Goal: Information Seeking & Learning: Learn about a topic

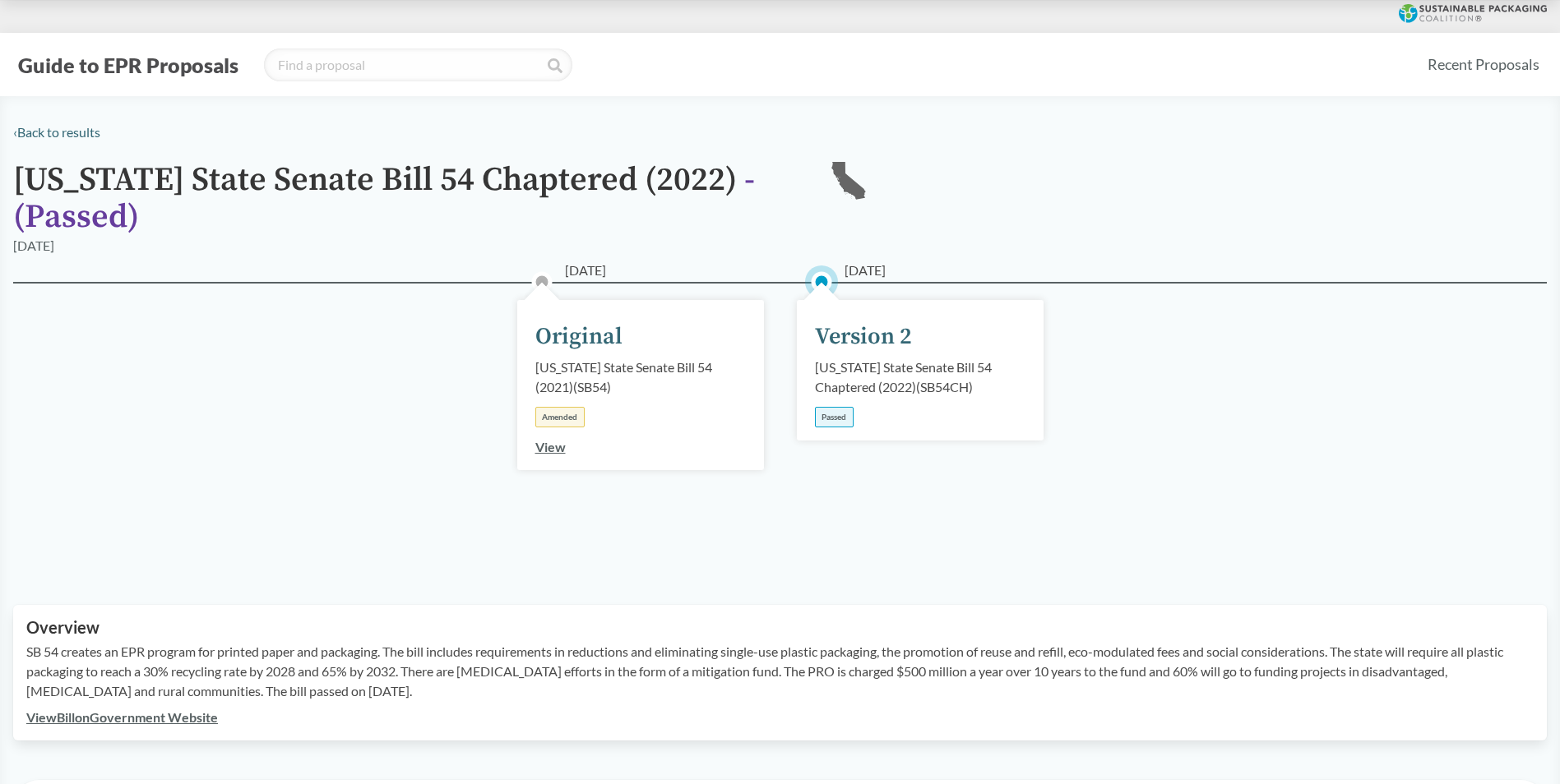
click at [873, 384] on div "[US_STATE] State Senate Bill 54 Chaptered (2022) ( SB54CH )" at bounding box center [920, 377] width 211 height 39
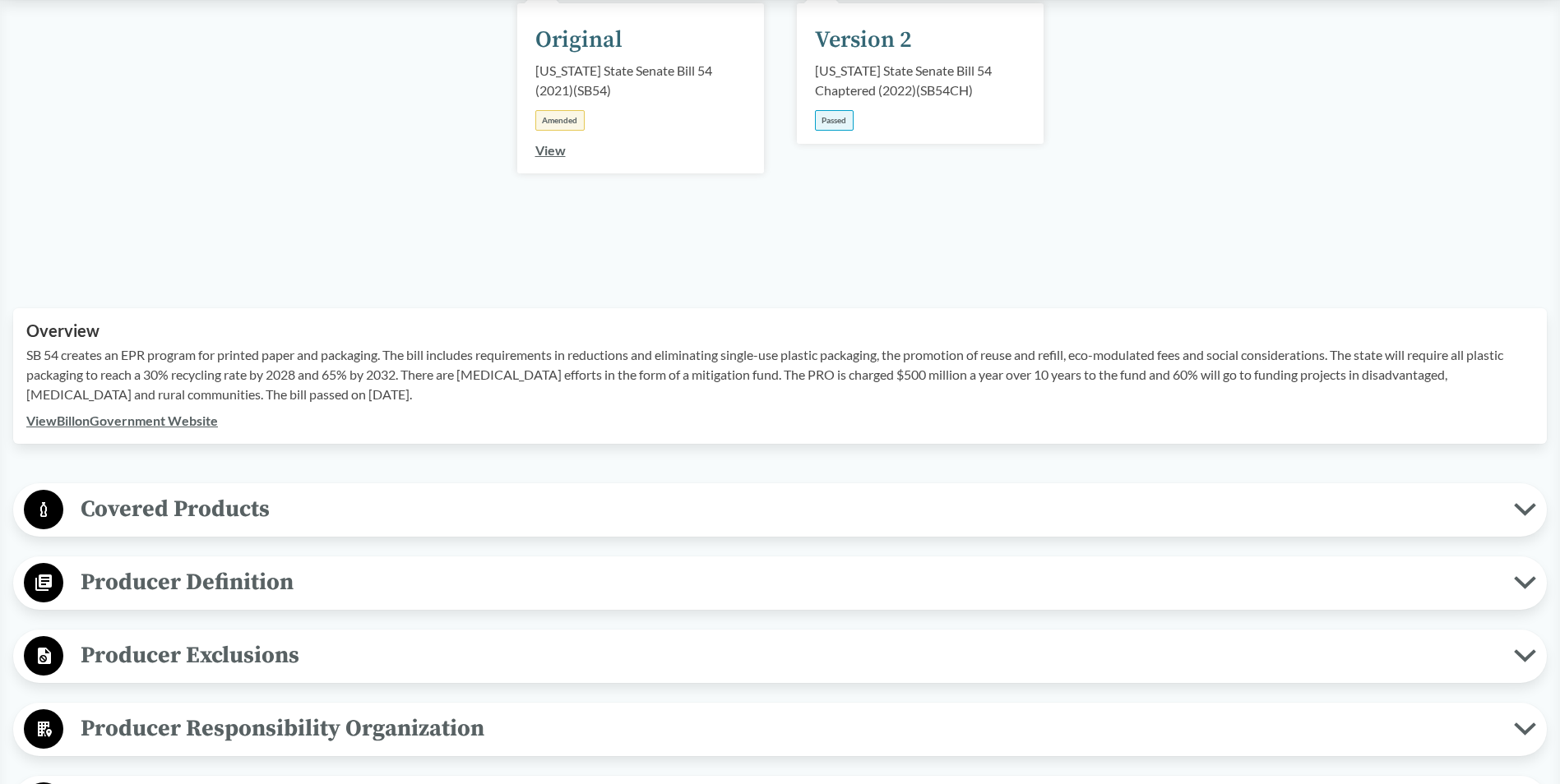
scroll to position [329, 0]
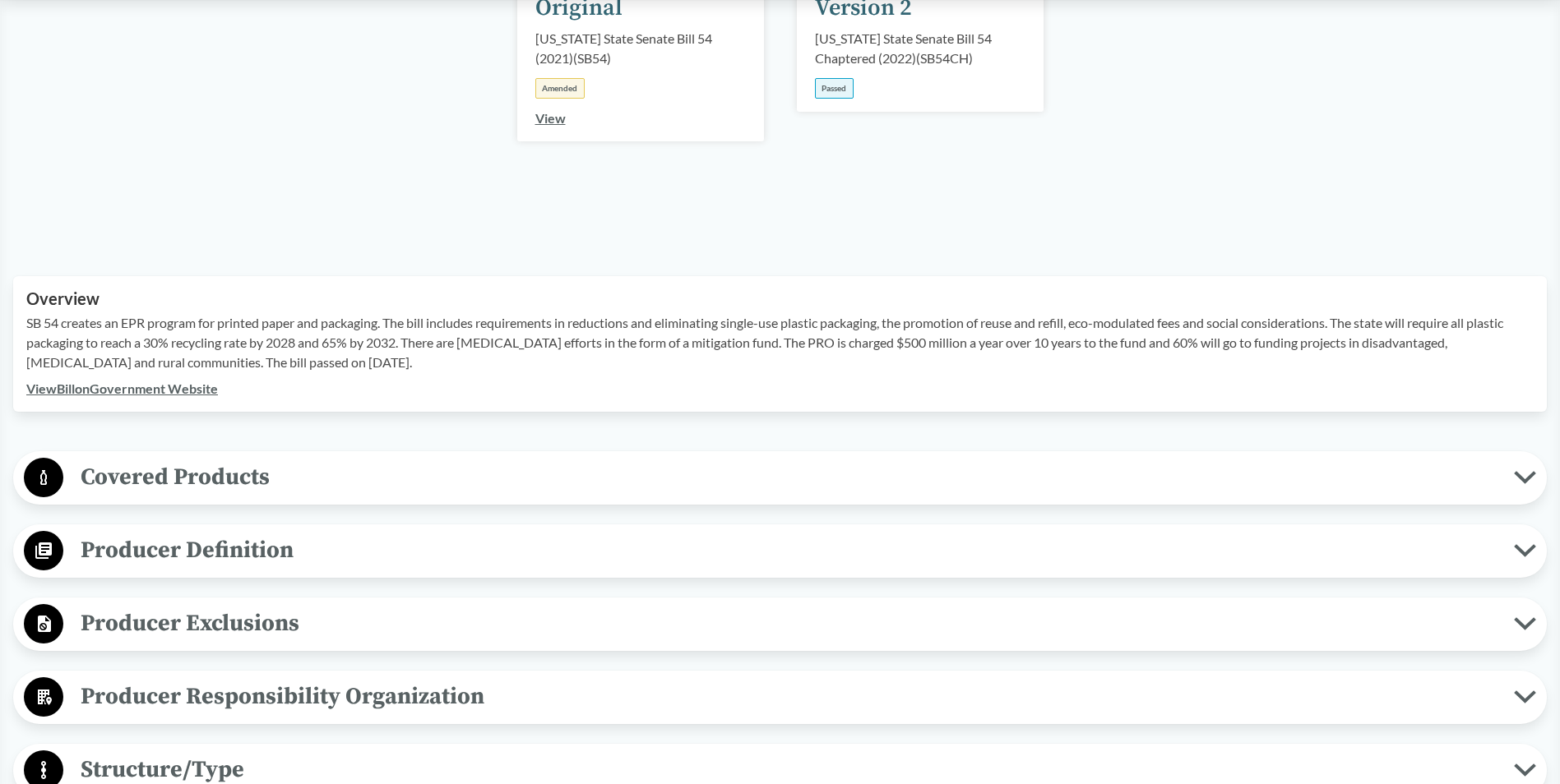
click at [190, 473] on span "Covered Products" at bounding box center [788, 477] width 1450 height 37
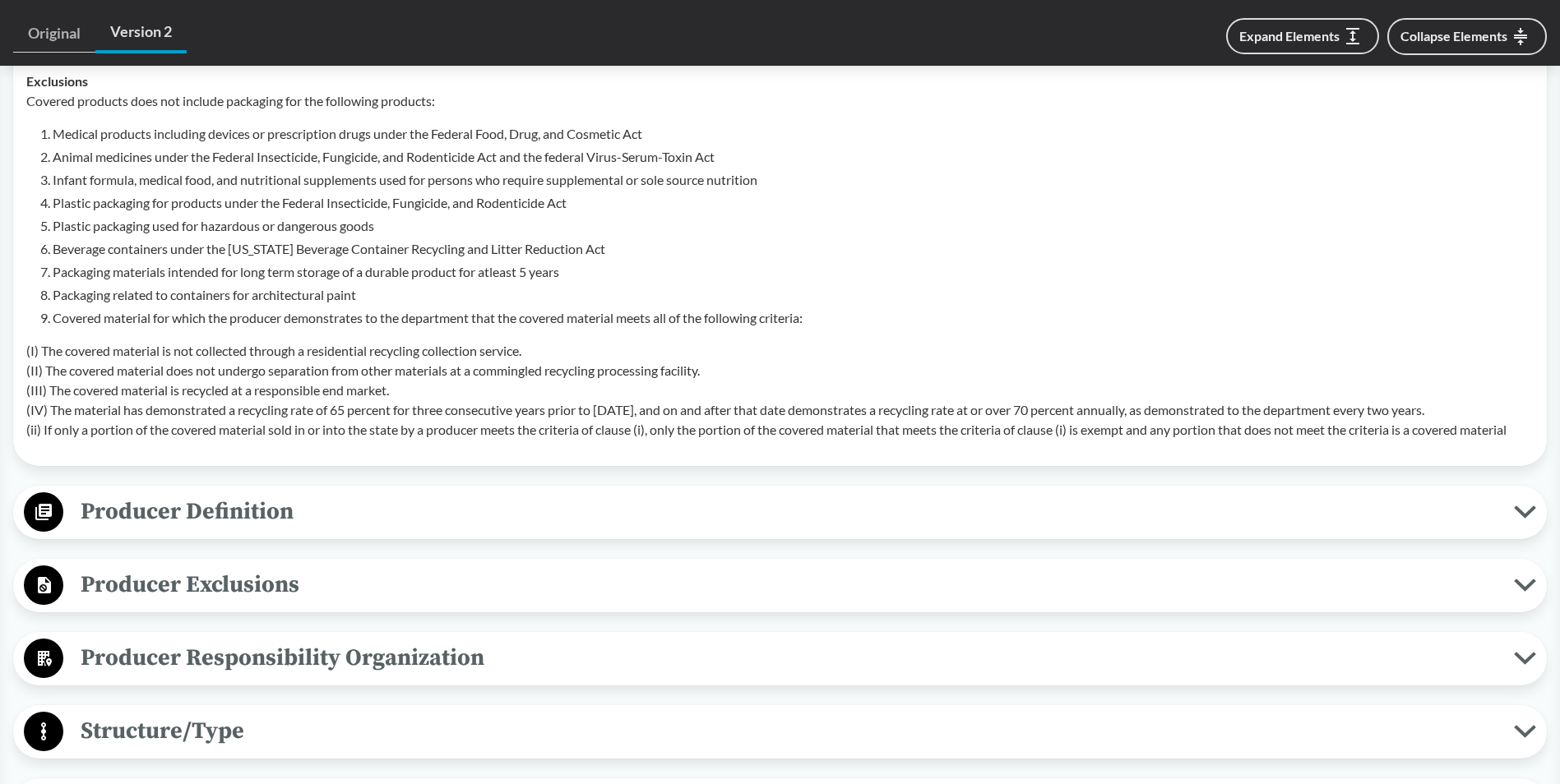
scroll to position [904, 0]
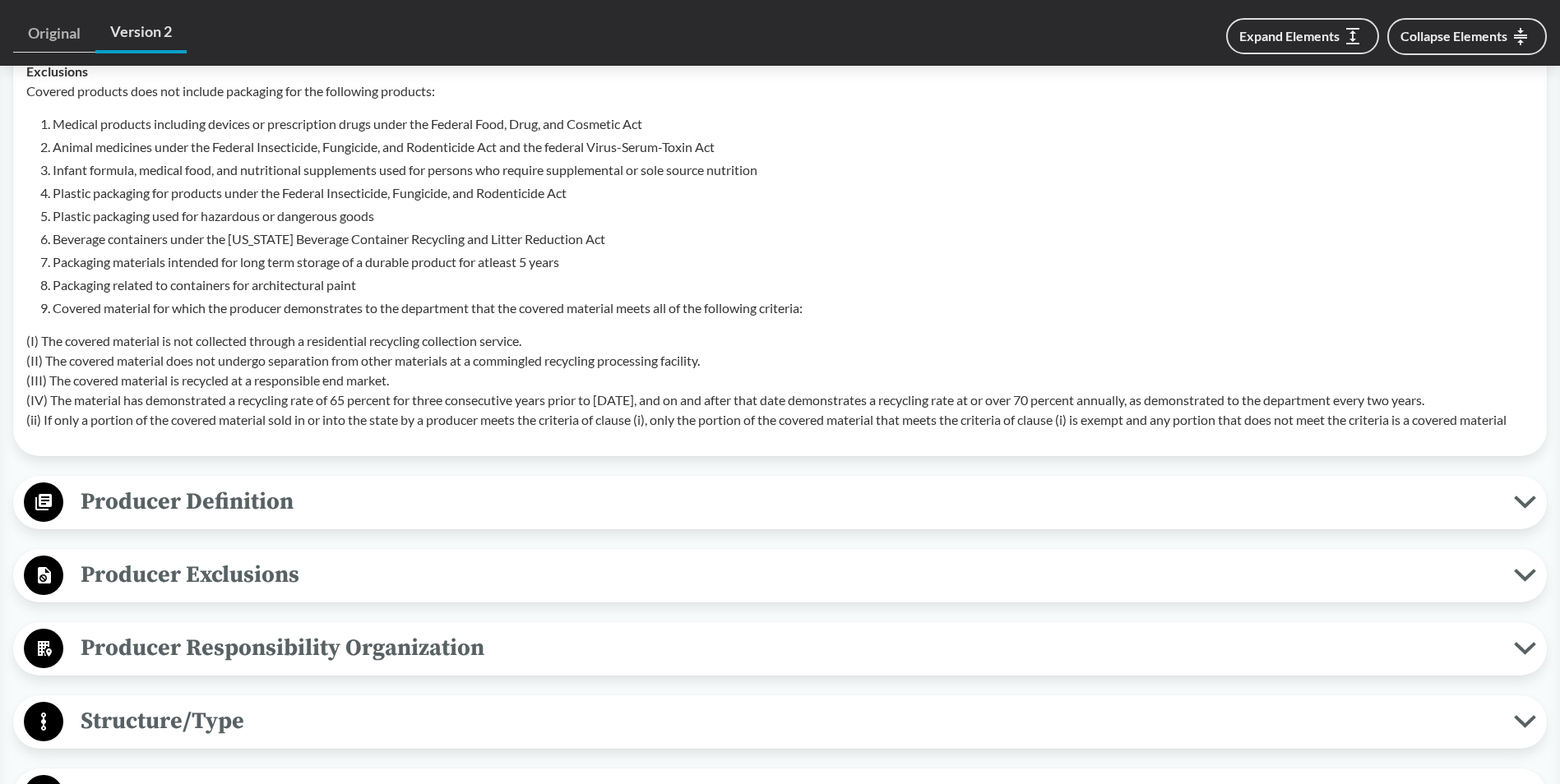
click at [217, 502] on span "Producer Definition" at bounding box center [788, 502] width 1450 height 37
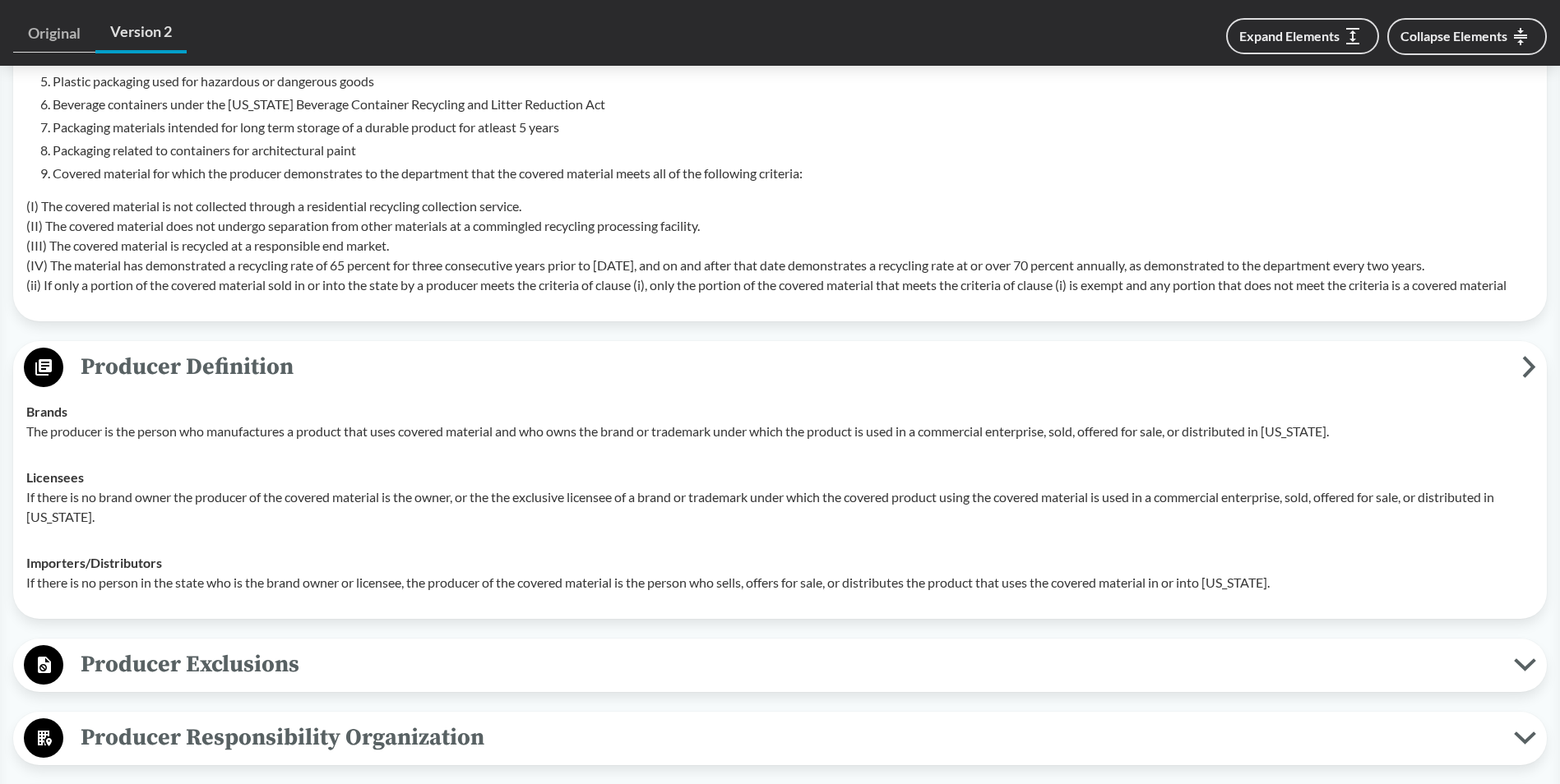
scroll to position [1315, 0]
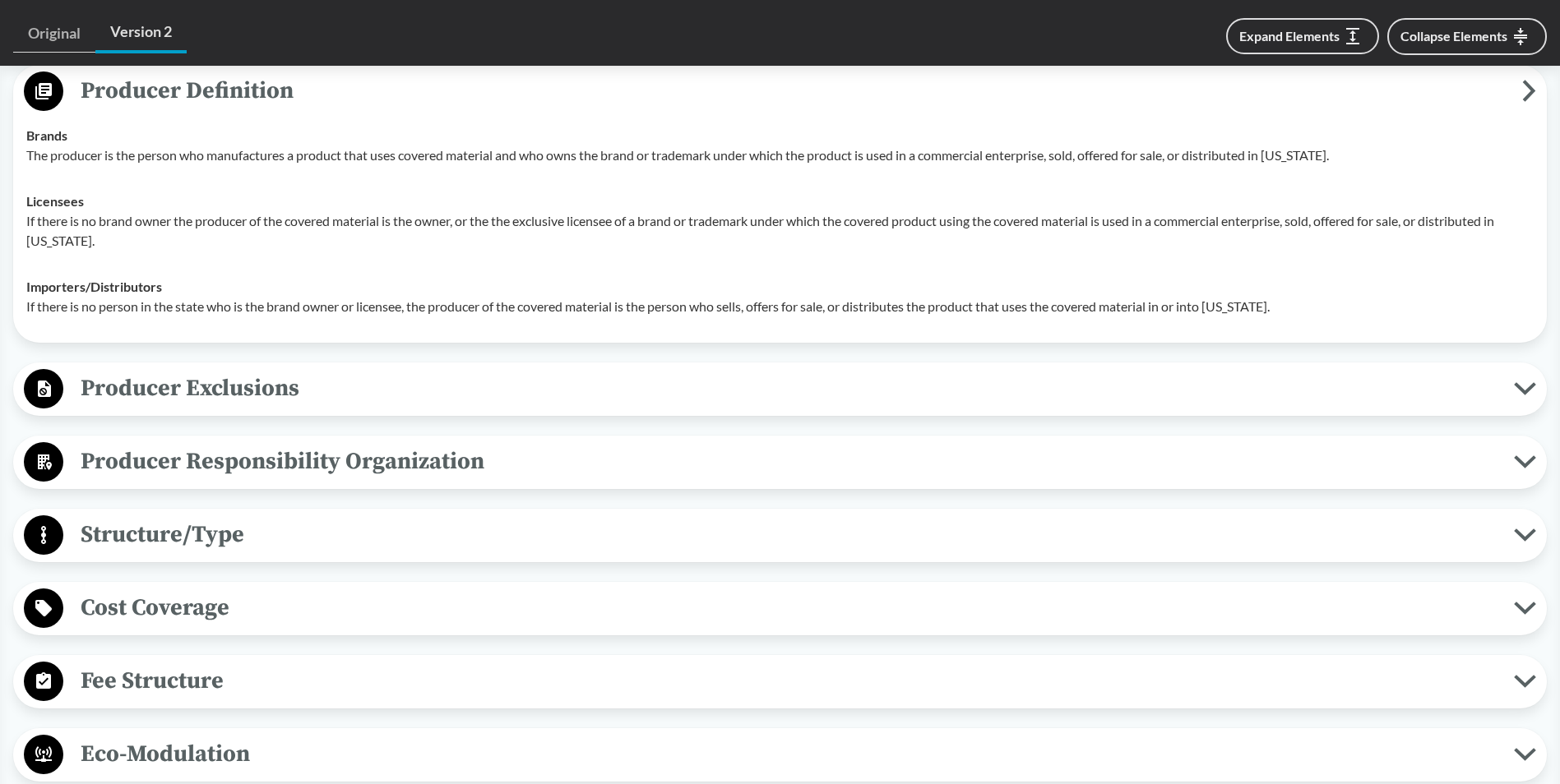
click at [256, 387] on span "Producer Exclusions" at bounding box center [788, 388] width 1450 height 37
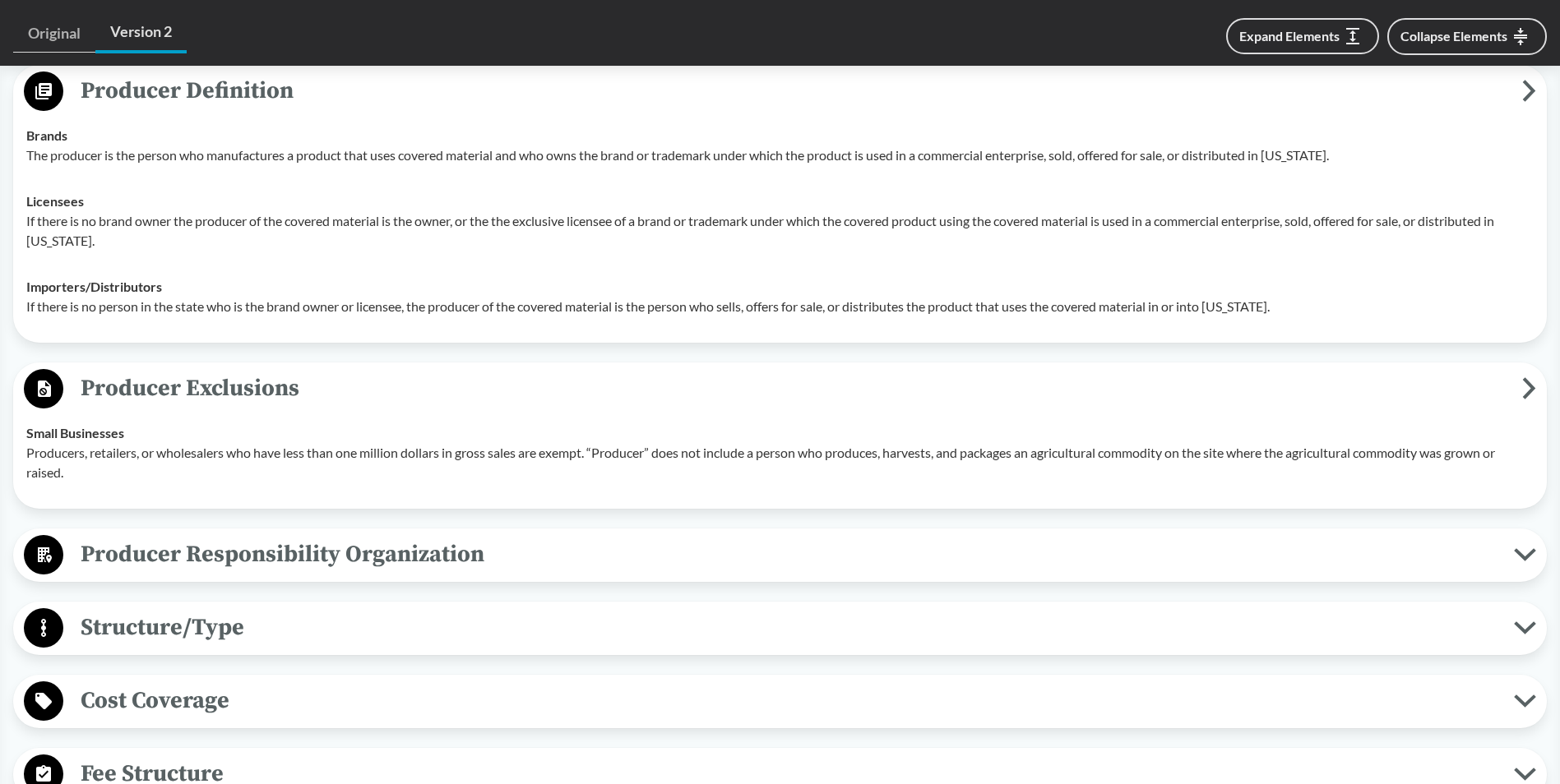
click at [294, 572] on span "Producer Responsibility Organization" at bounding box center [788, 554] width 1450 height 37
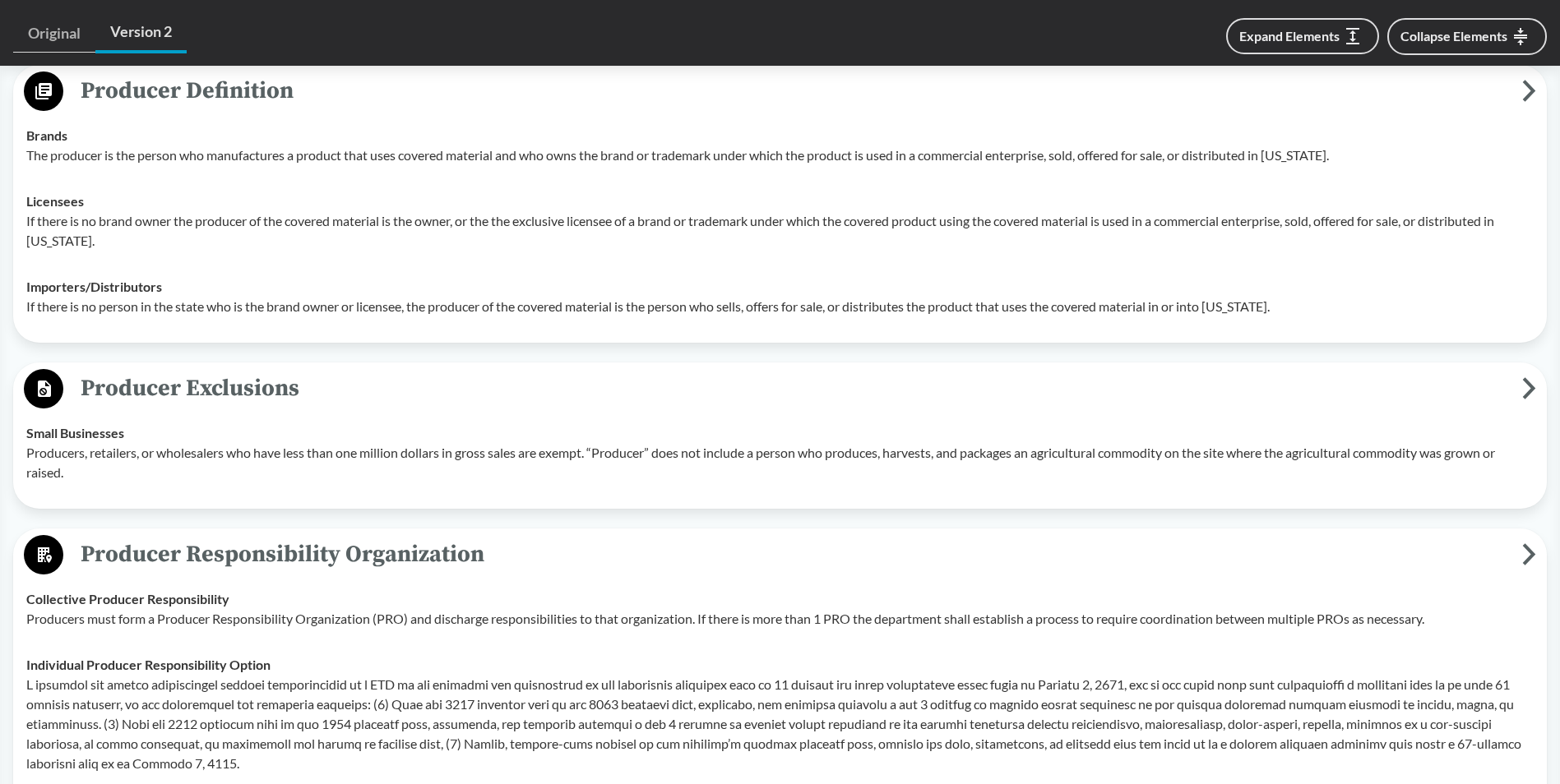
scroll to position [1726, 0]
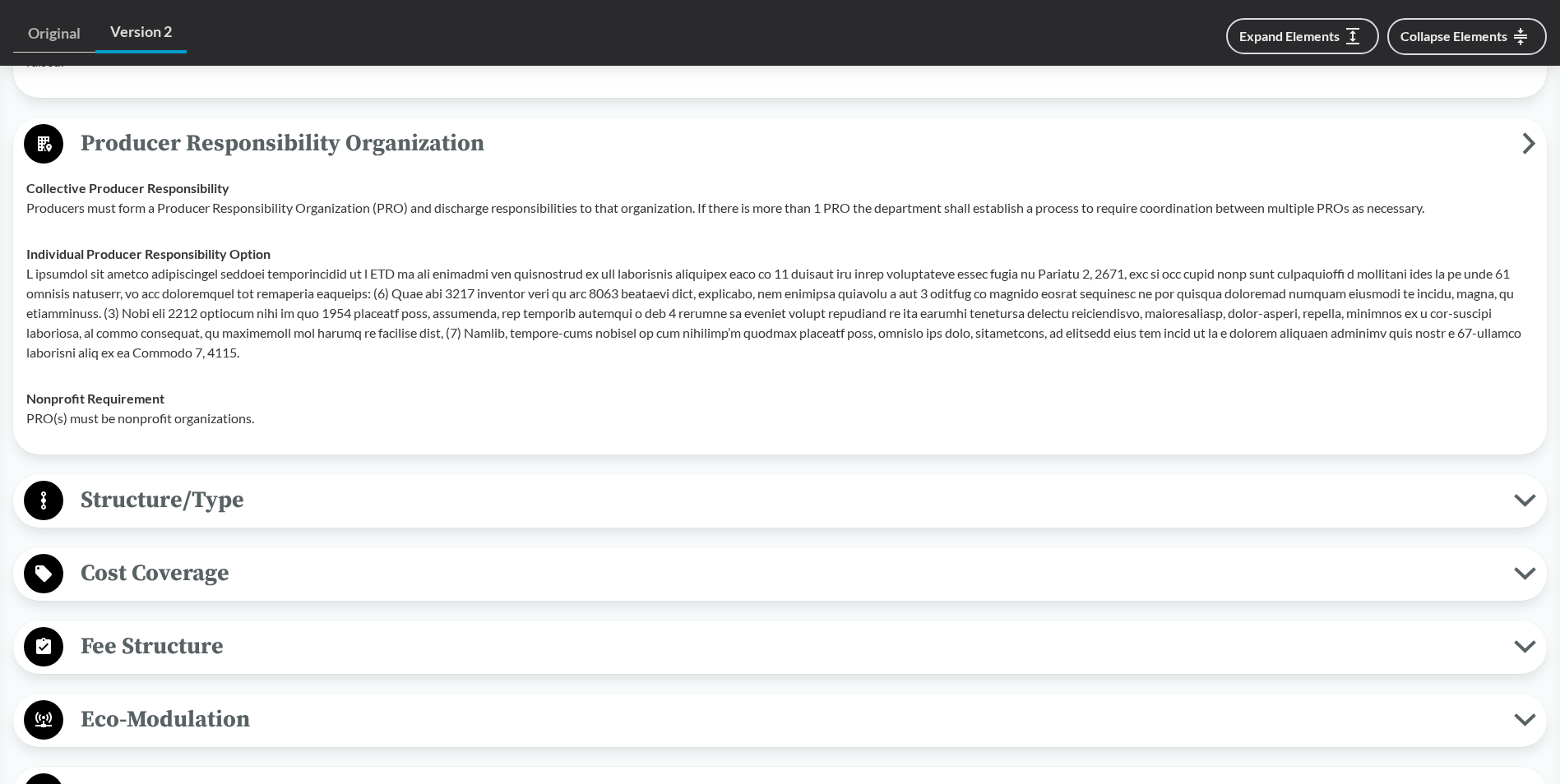
click at [259, 497] on span "Structure/Type" at bounding box center [788, 500] width 1450 height 37
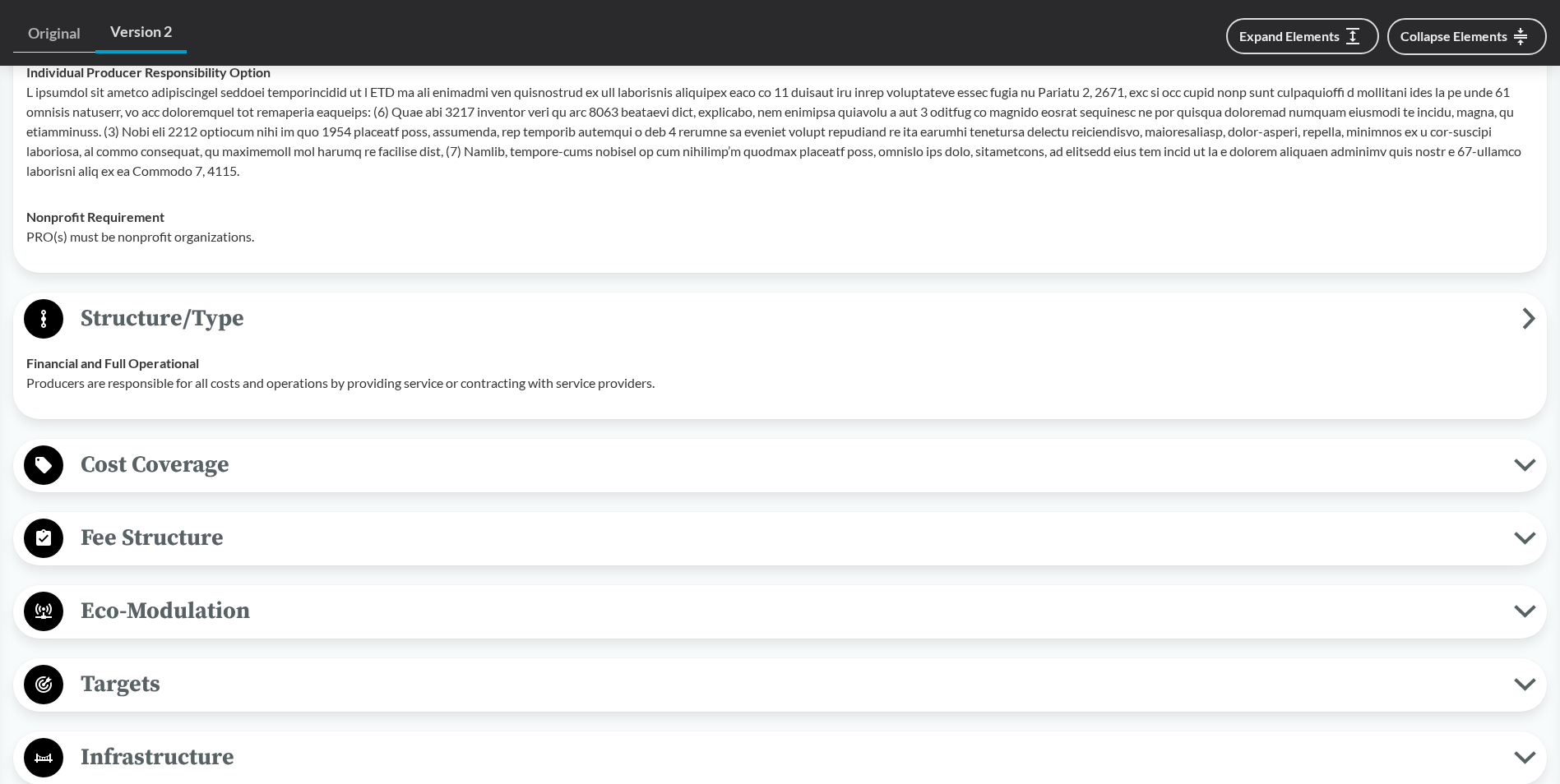
scroll to position [1891, 0]
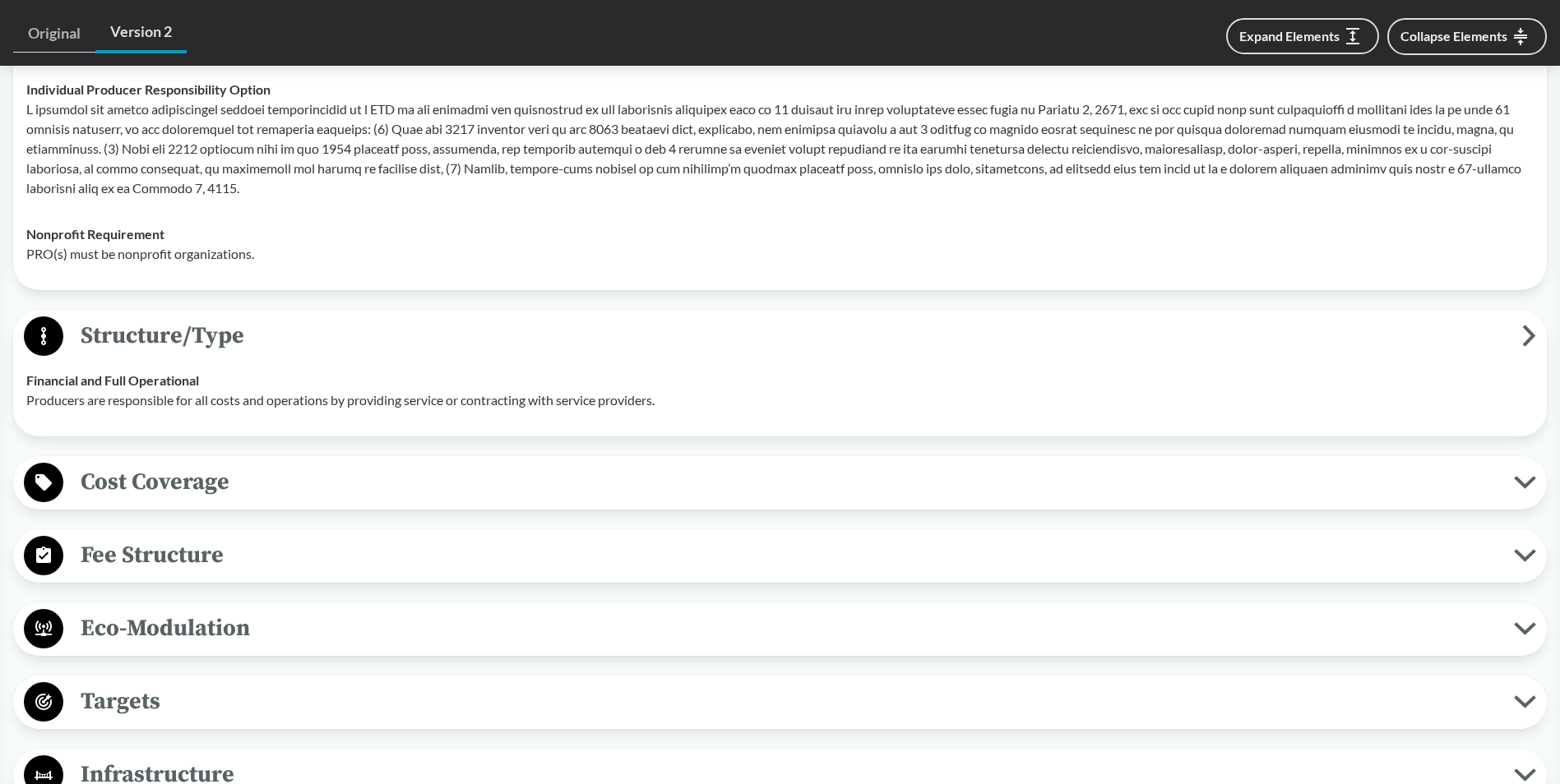
click at [261, 482] on span "Cost Coverage" at bounding box center [788, 482] width 1450 height 37
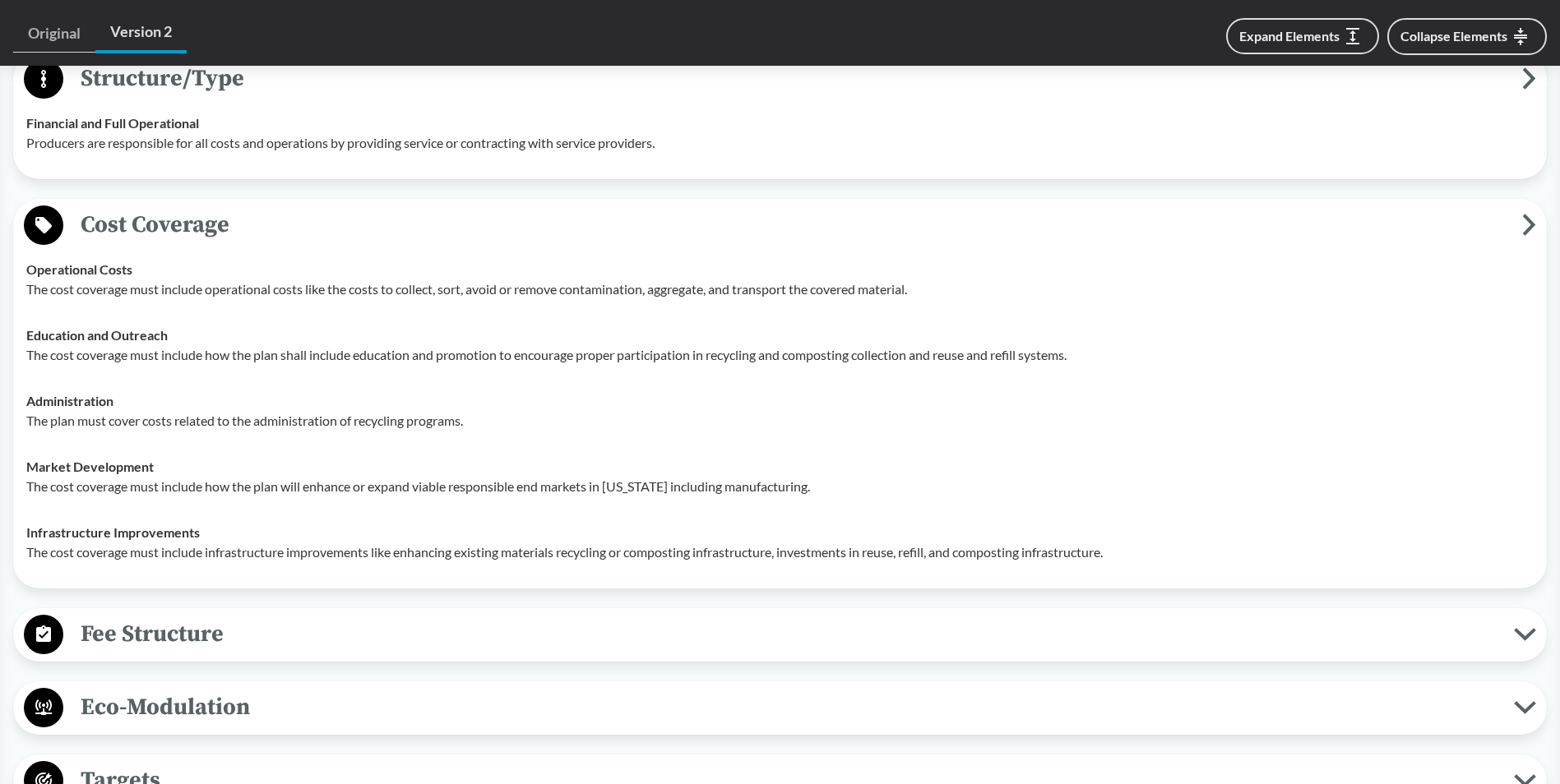
scroll to position [2220, 0]
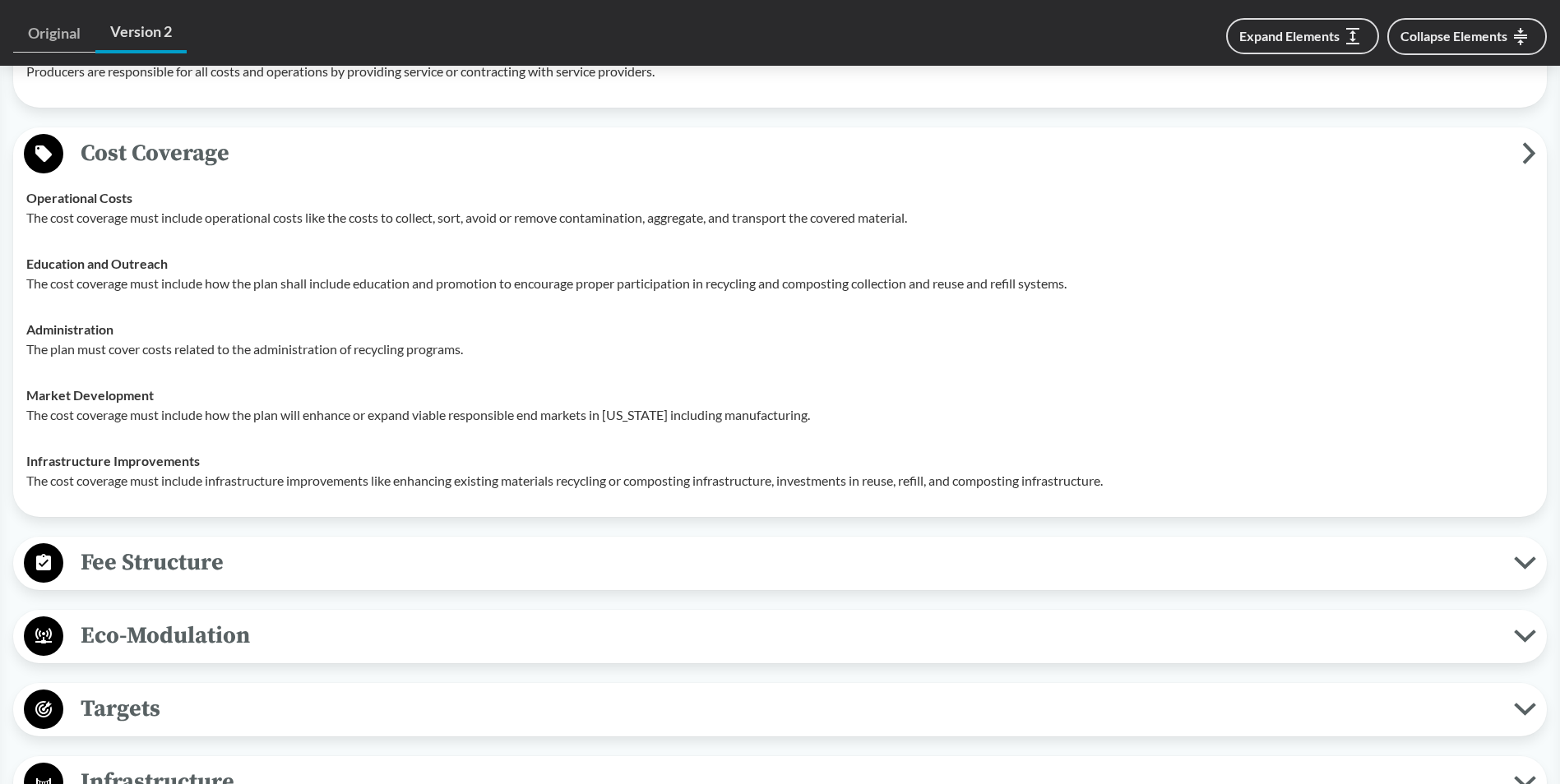
click at [257, 555] on span "Fee Structure" at bounding box center [788, 563] width 1450 height 37
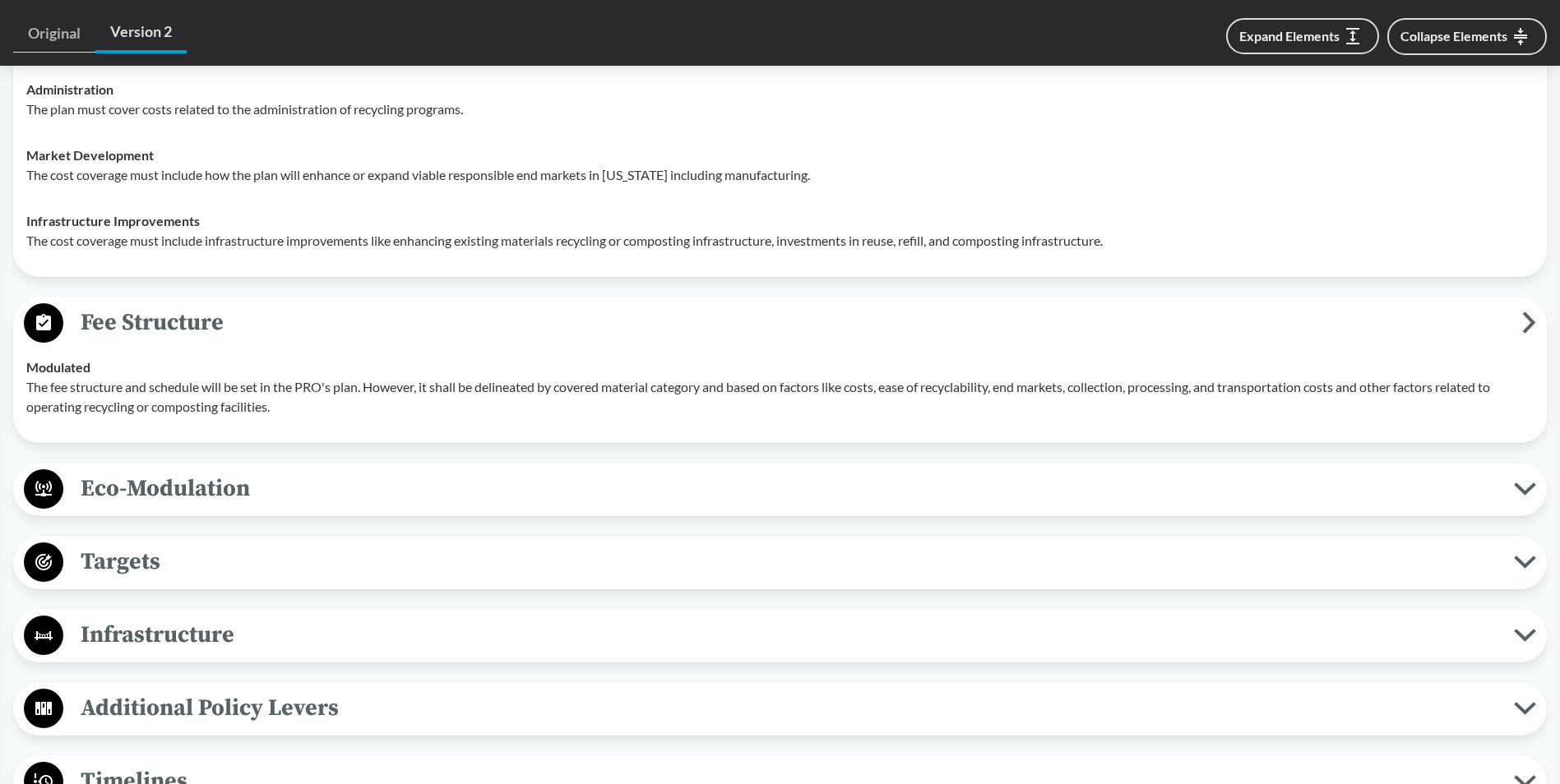
scroll to position [2466, 0]
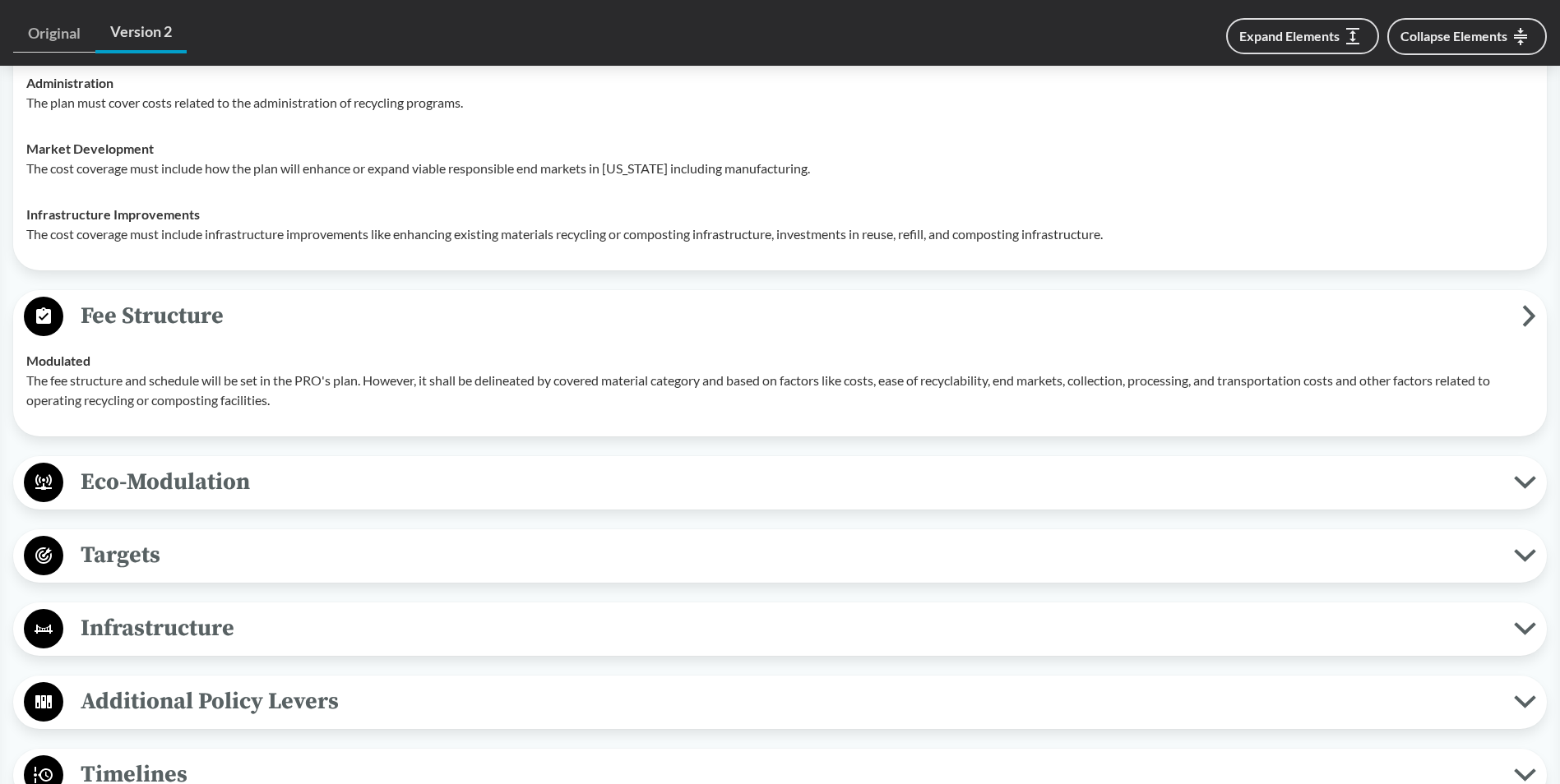
click at [297, 482] on span "Eco-Modulation" at bounding box center [788, 482] width 1450 height 37
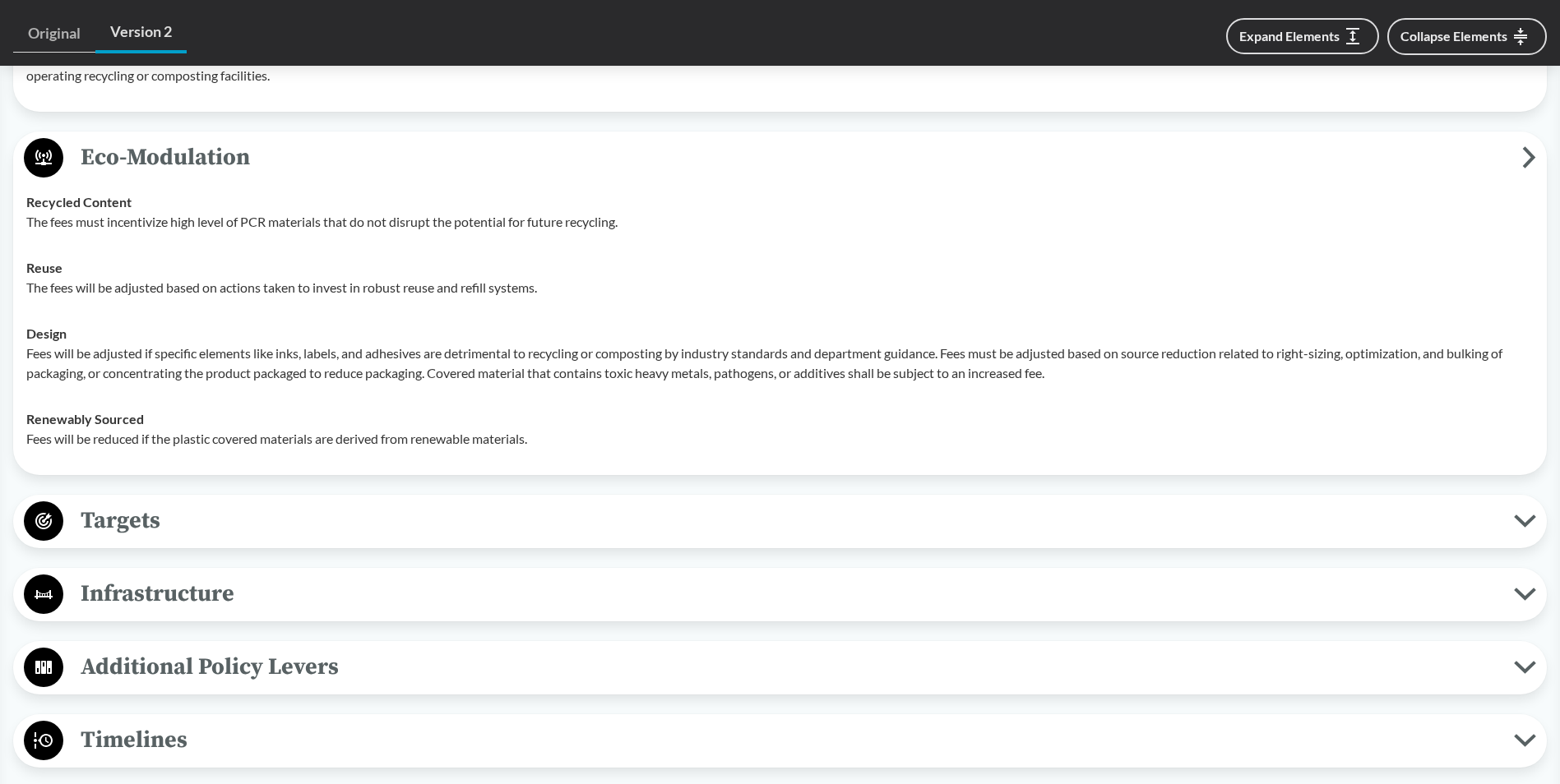
scroll to position [2795, 0]
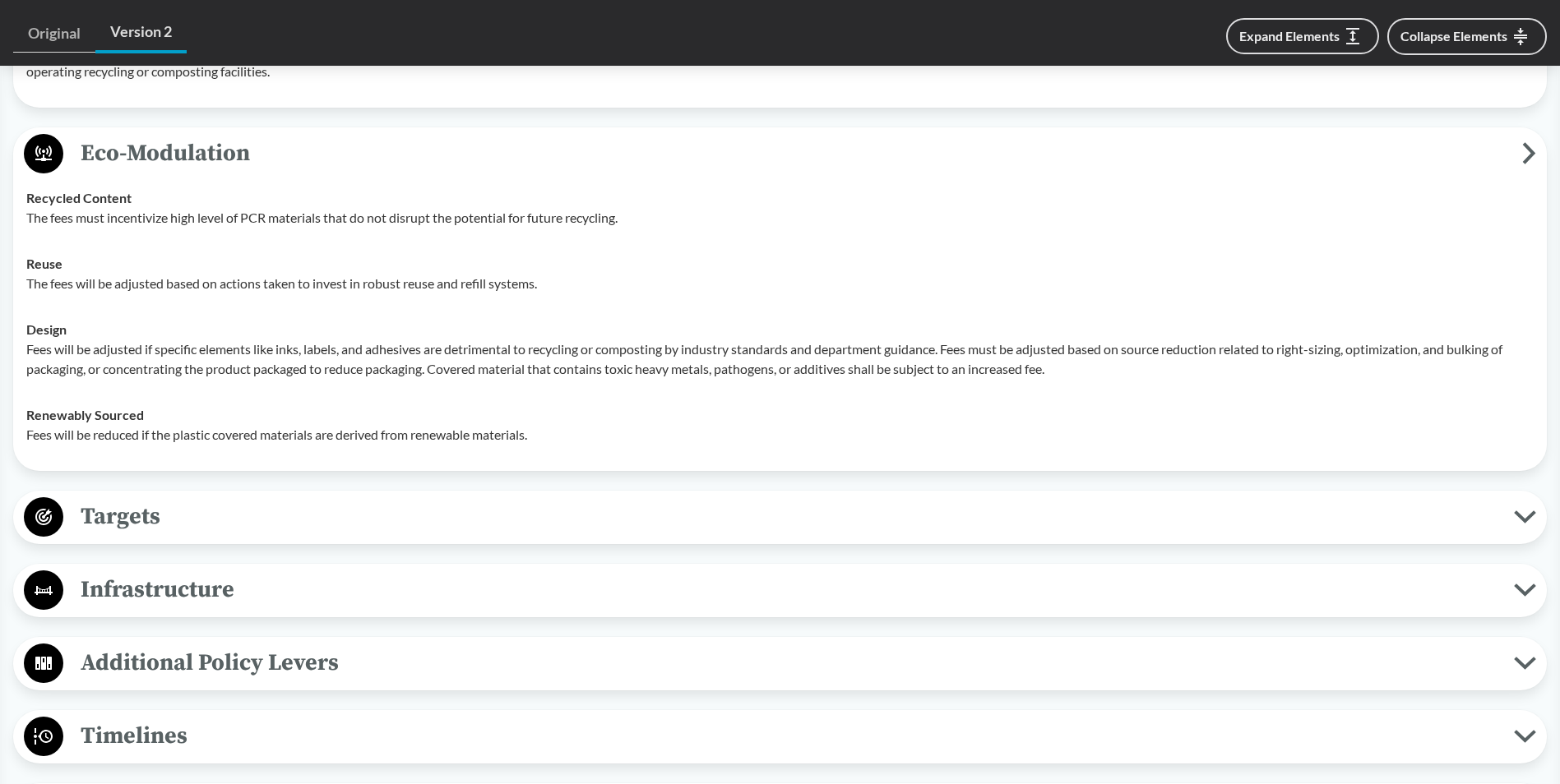
click at [260, 512] on span "Targets" at bounding box center [788, 517] width 1450 height 37
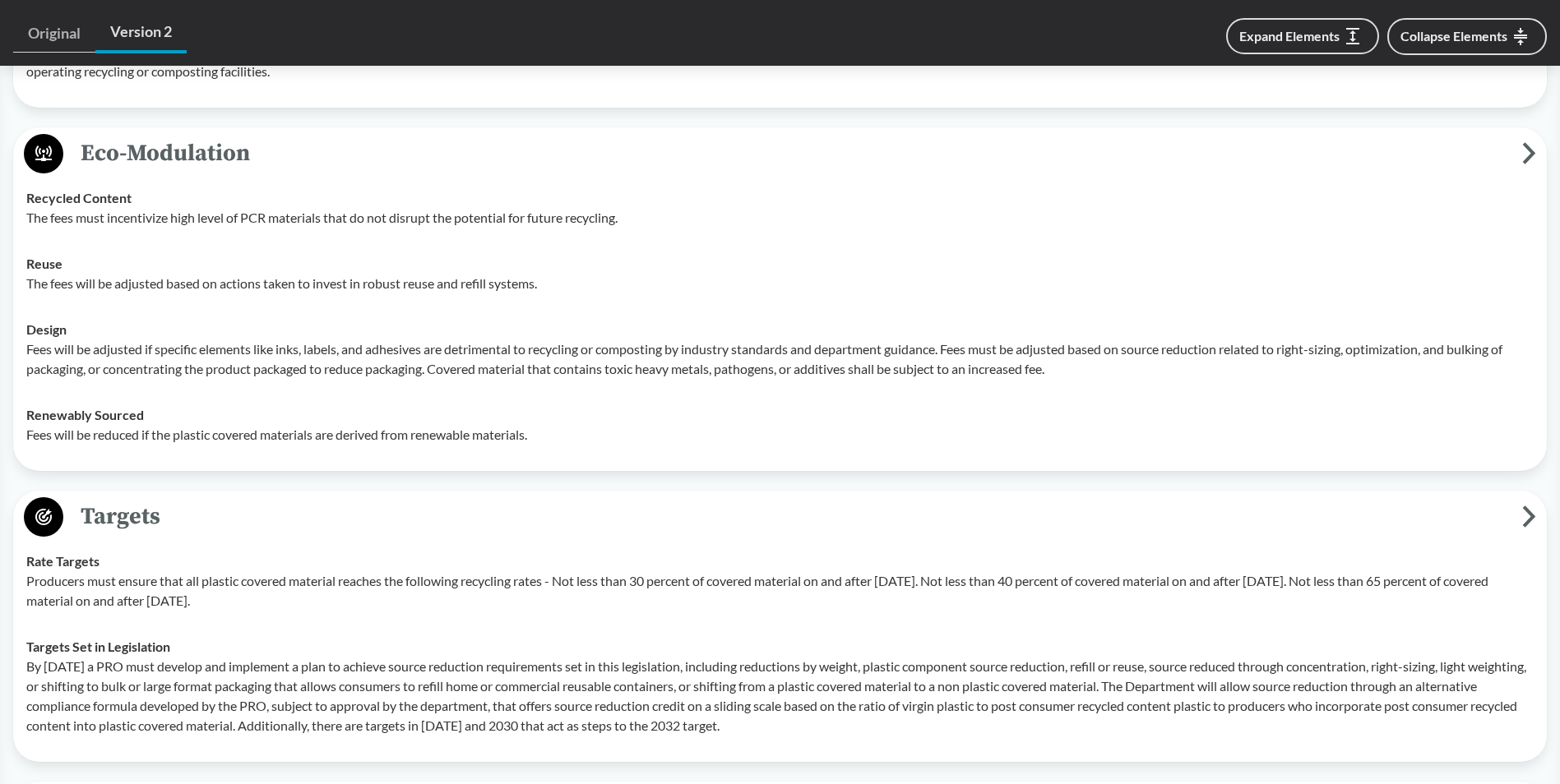
scroll to position [3206, 0]
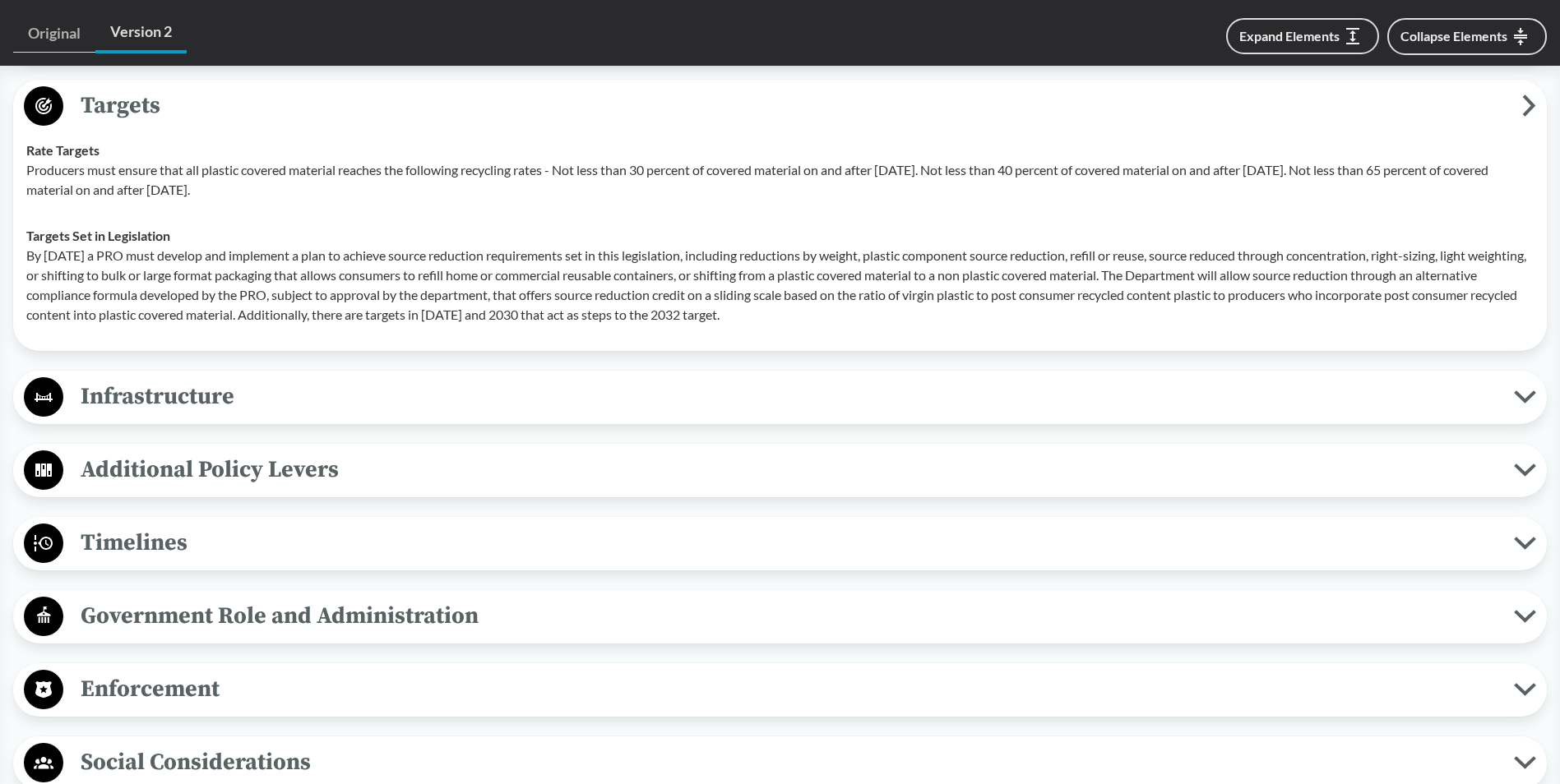
click at [244, 393] on span "Infrastructure" at bounding box center [788, 396] width 1450 height 37
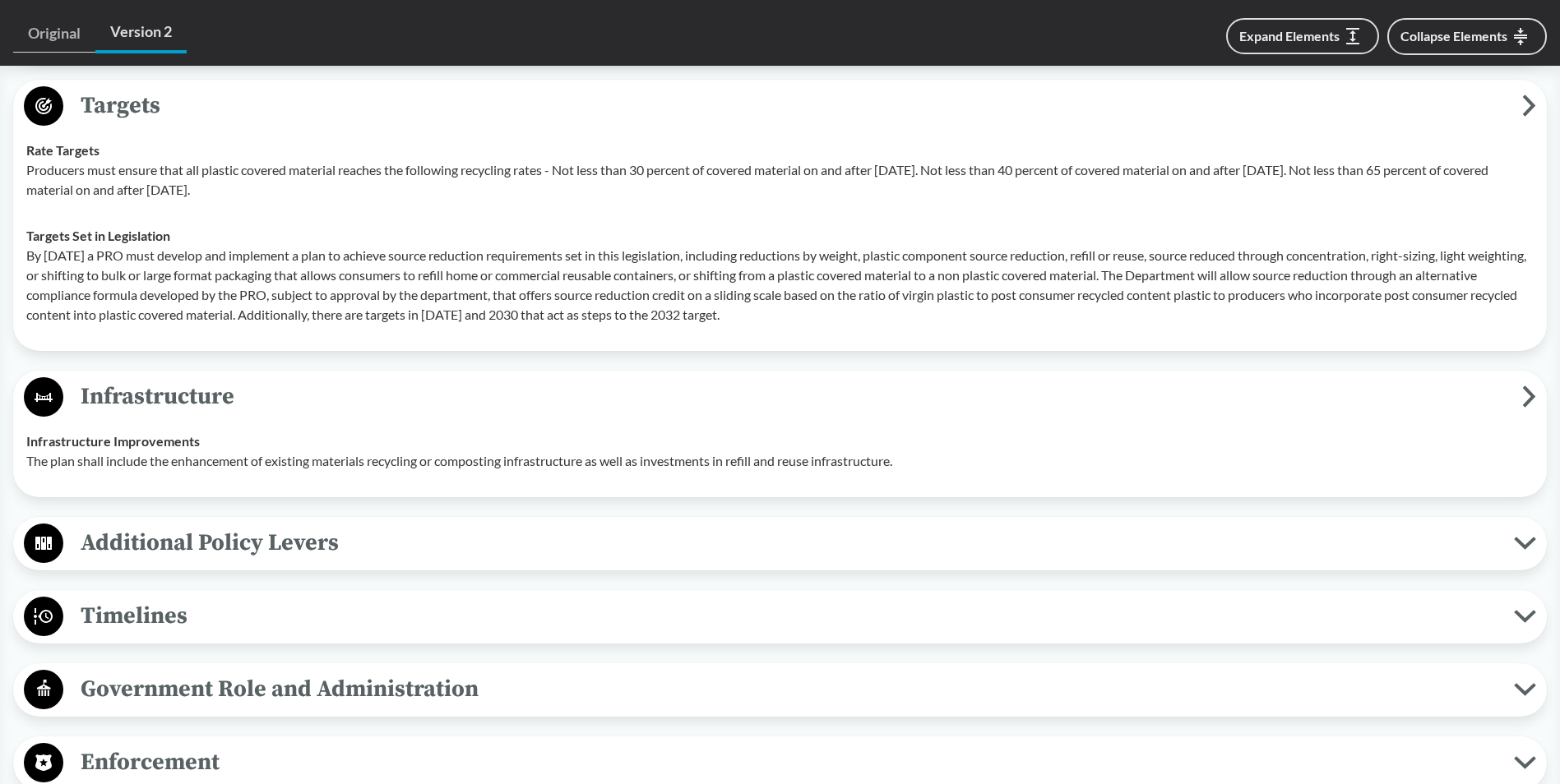
click at [272, 552] on span "Additional Policy Levers" at bounding box center [788, 543] width 1450 height 37
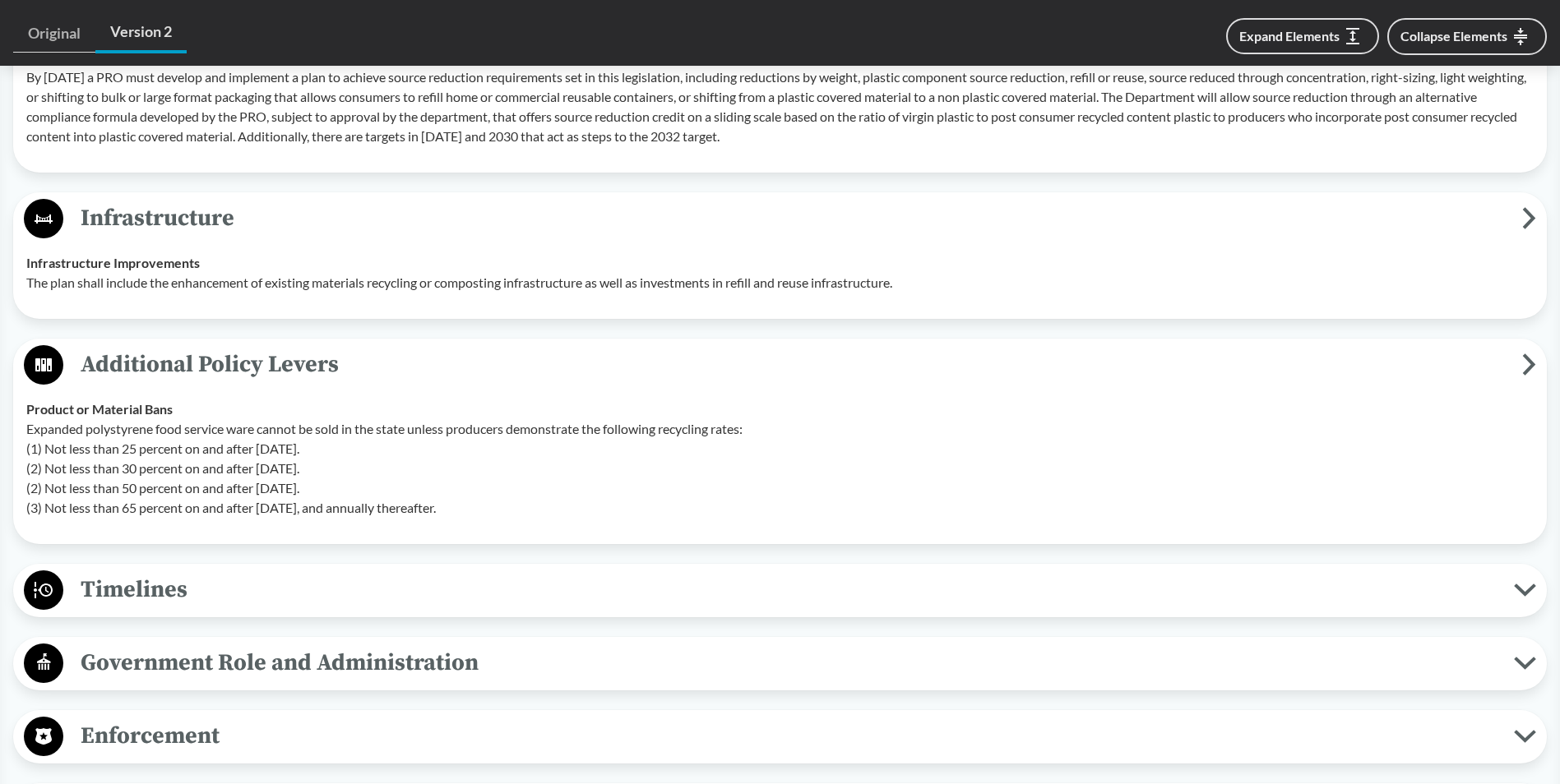
scroll to position [3453, 0]
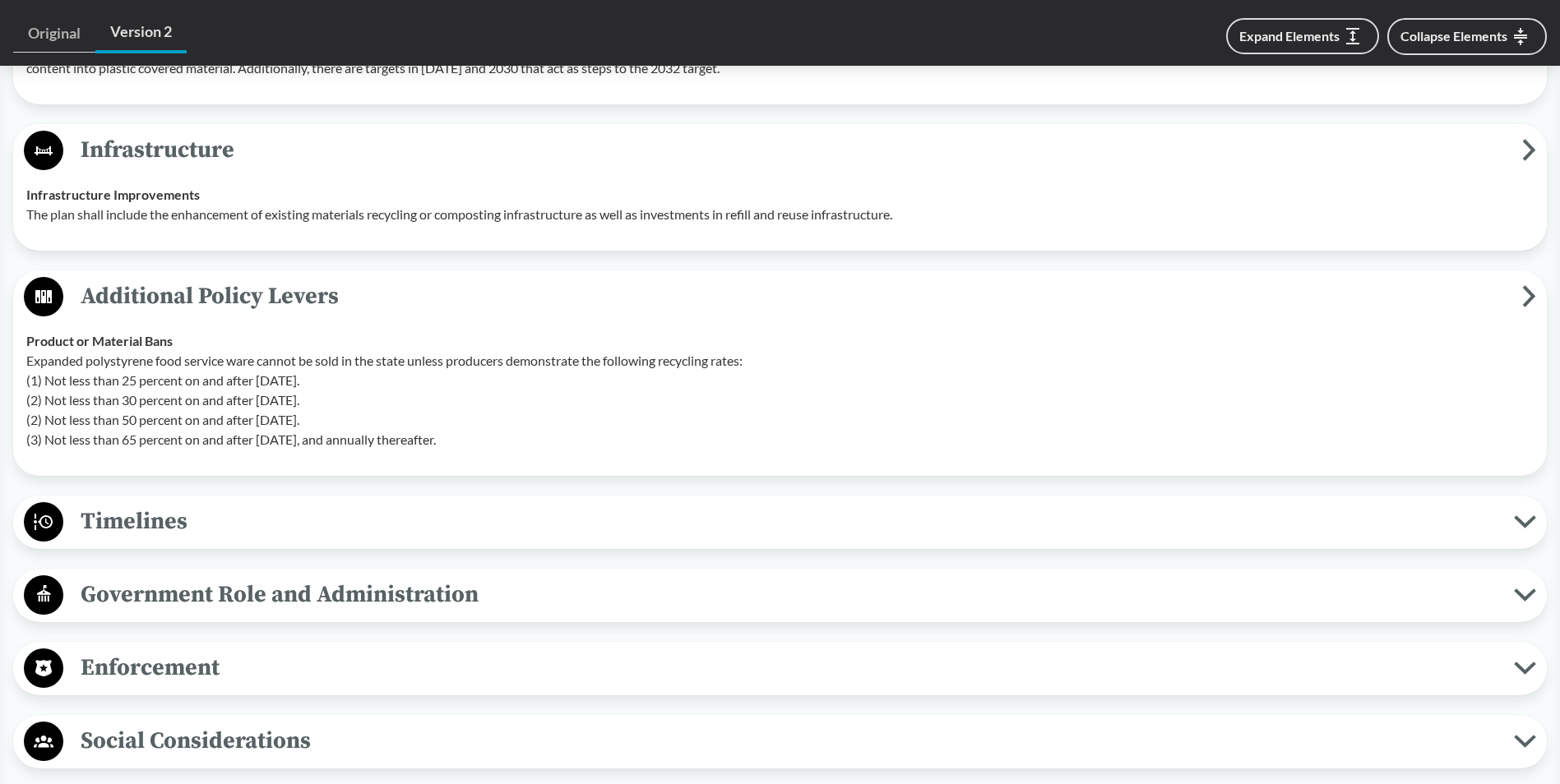
click at [252, 530] on span "Timelines" at bounding box center [788, 522] width 1450 height 37
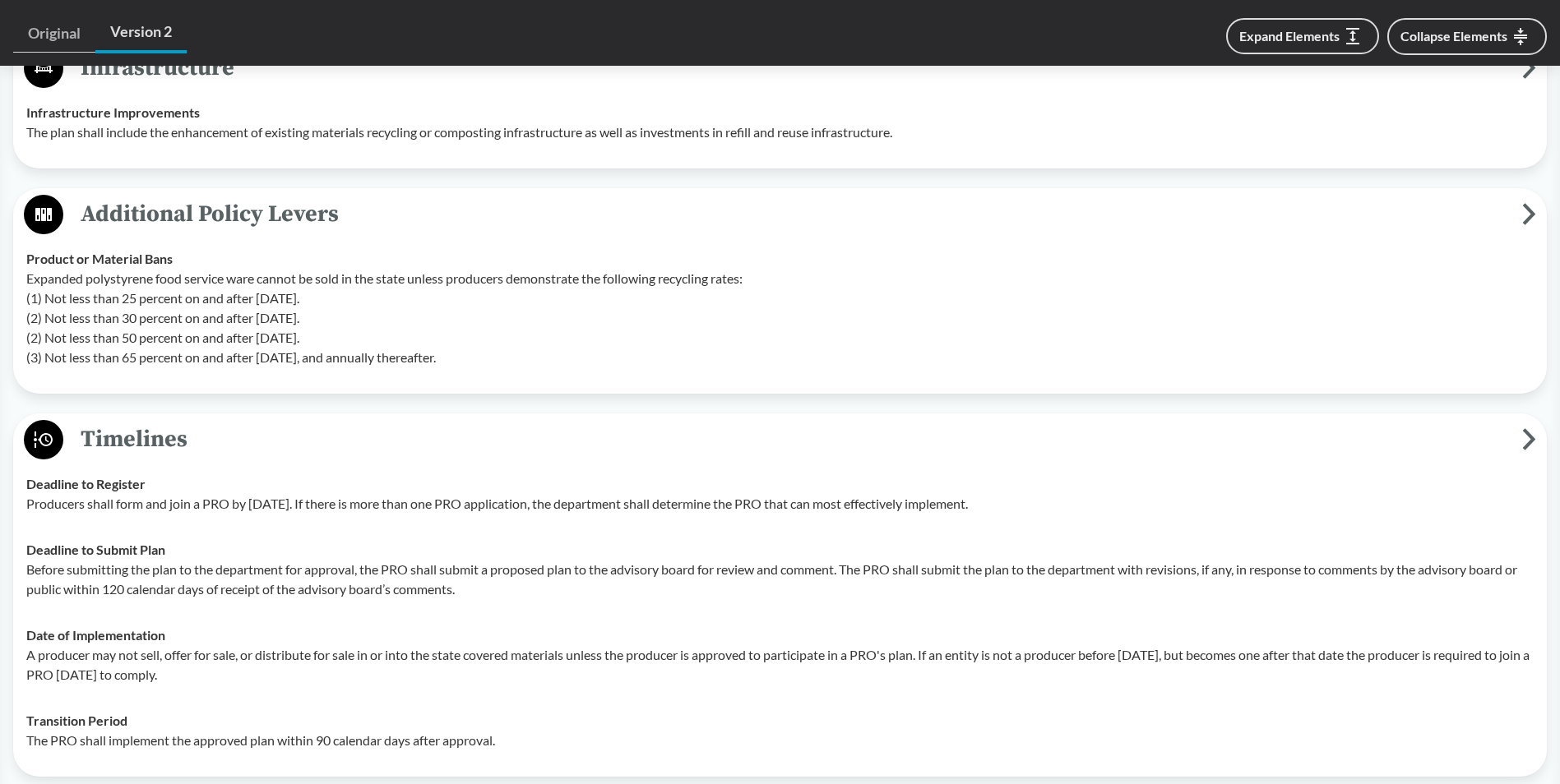
scroll to position [3699, 0]
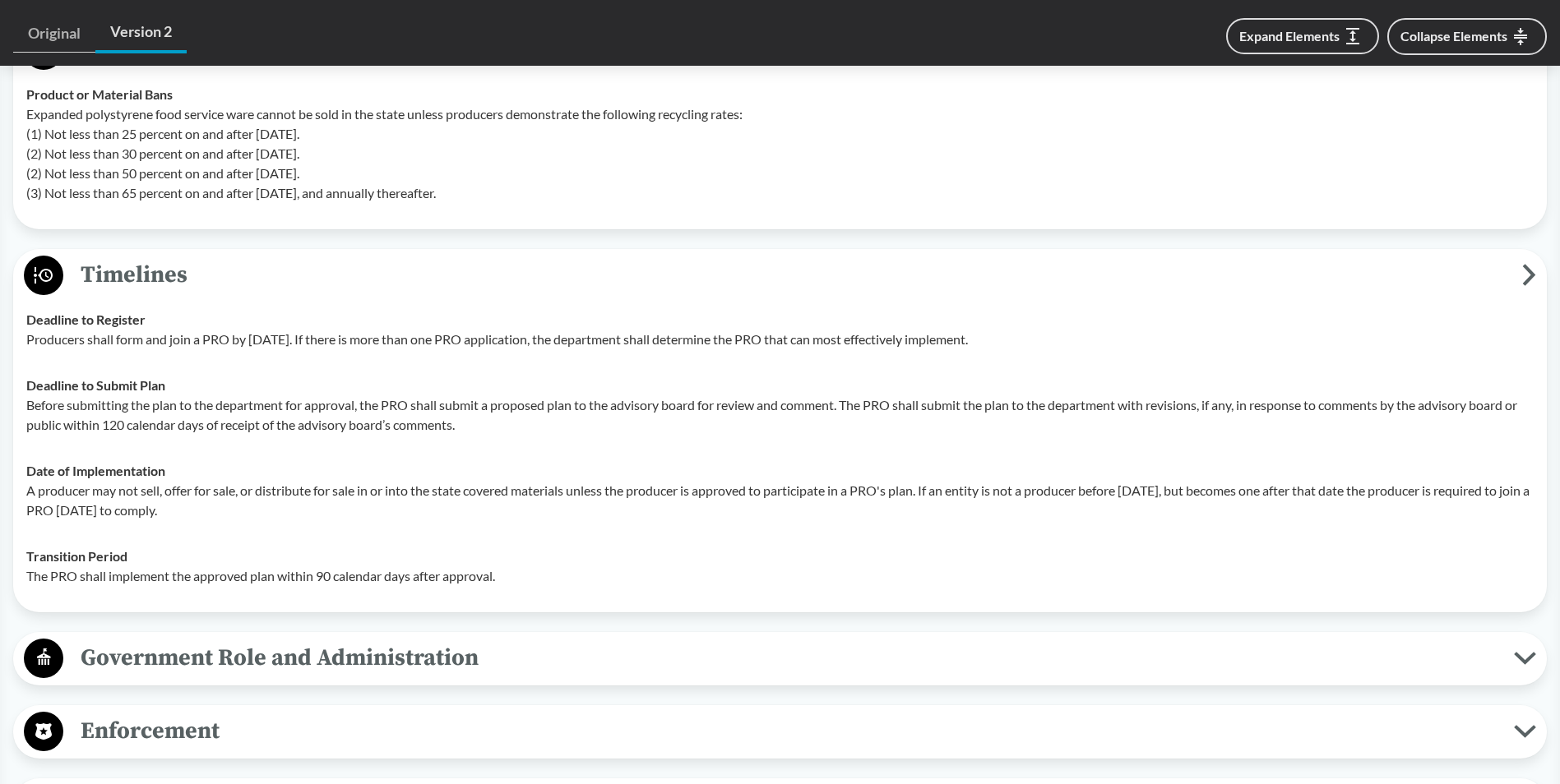
click at [247, 663] on span "Government Role and Administration" at bounding box center [788, 658] width 1450 height 37
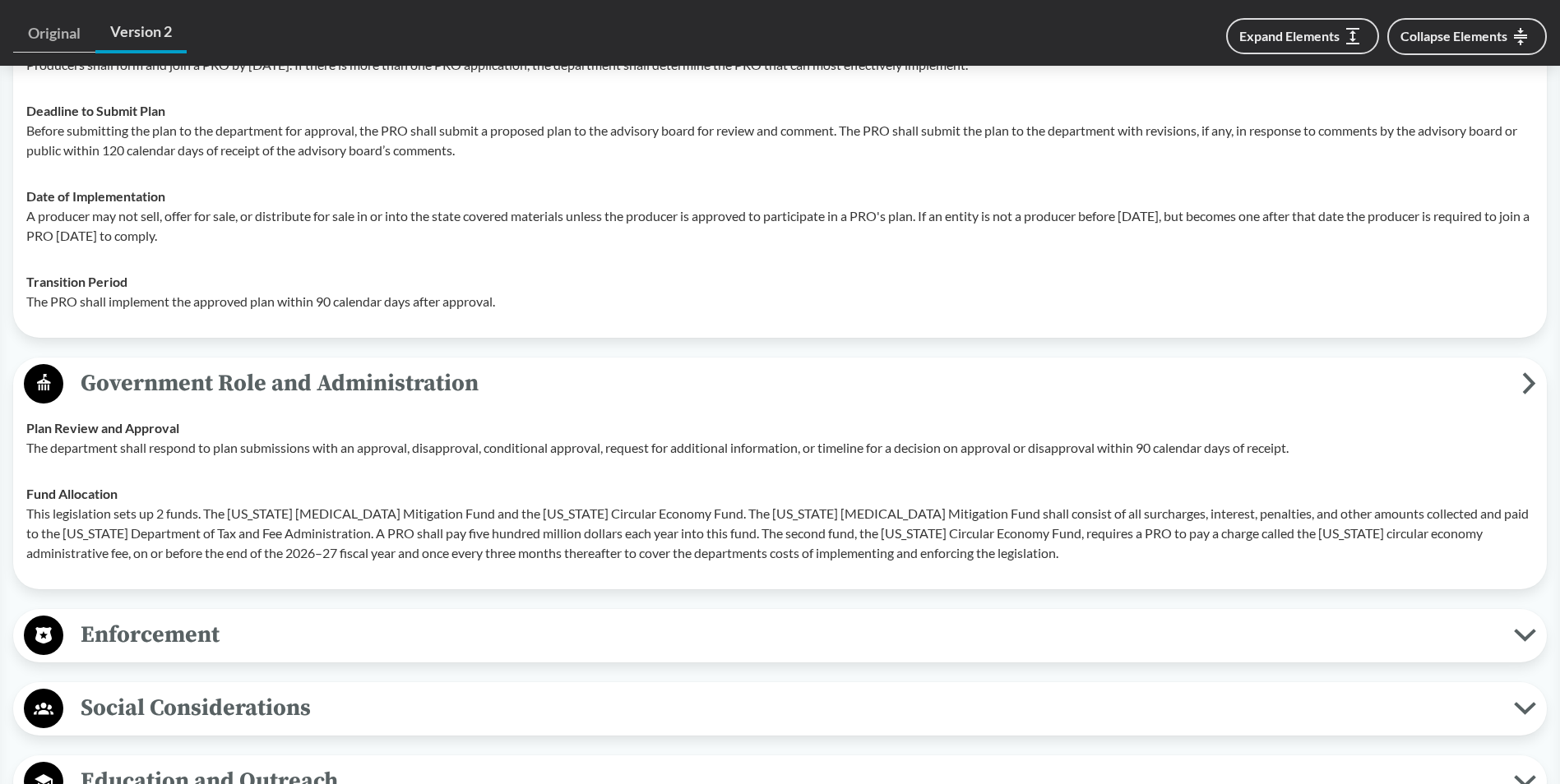
scroll to position [4028, 0]
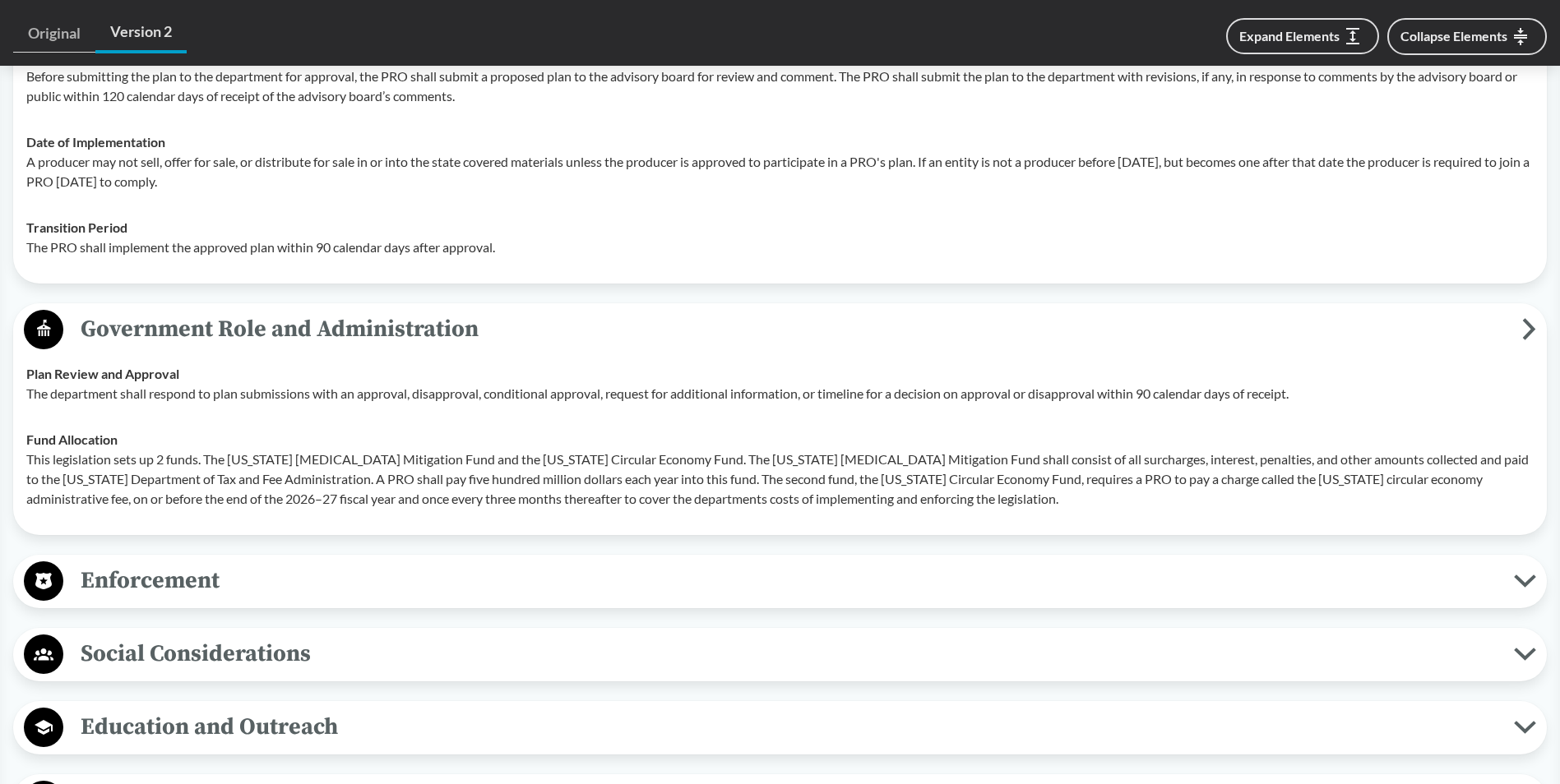
click at [237, 573] on span "Enforcement" at bounding box center [788, 581] width 1450 height 37
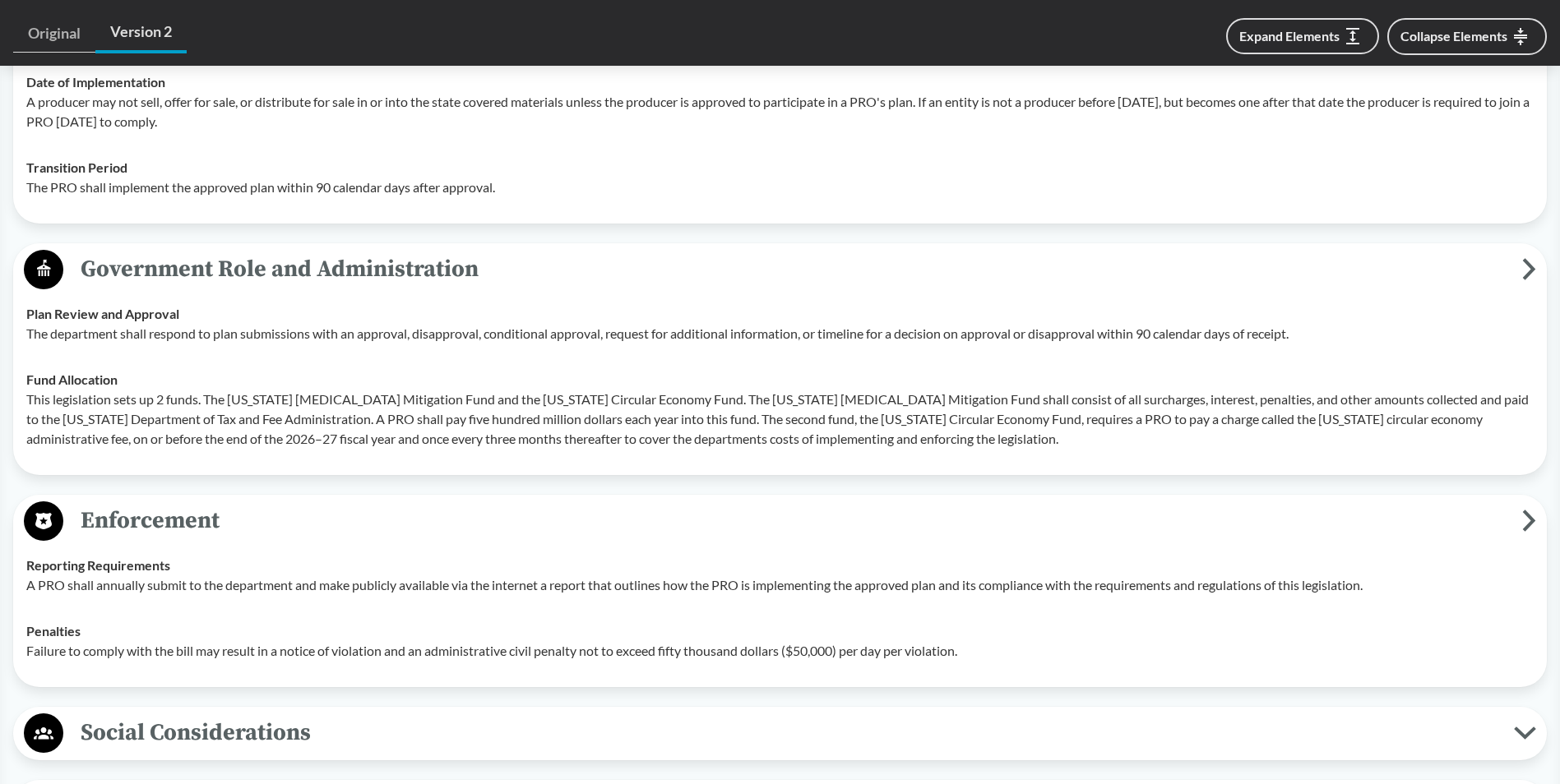
scroll to position [4357, 0]
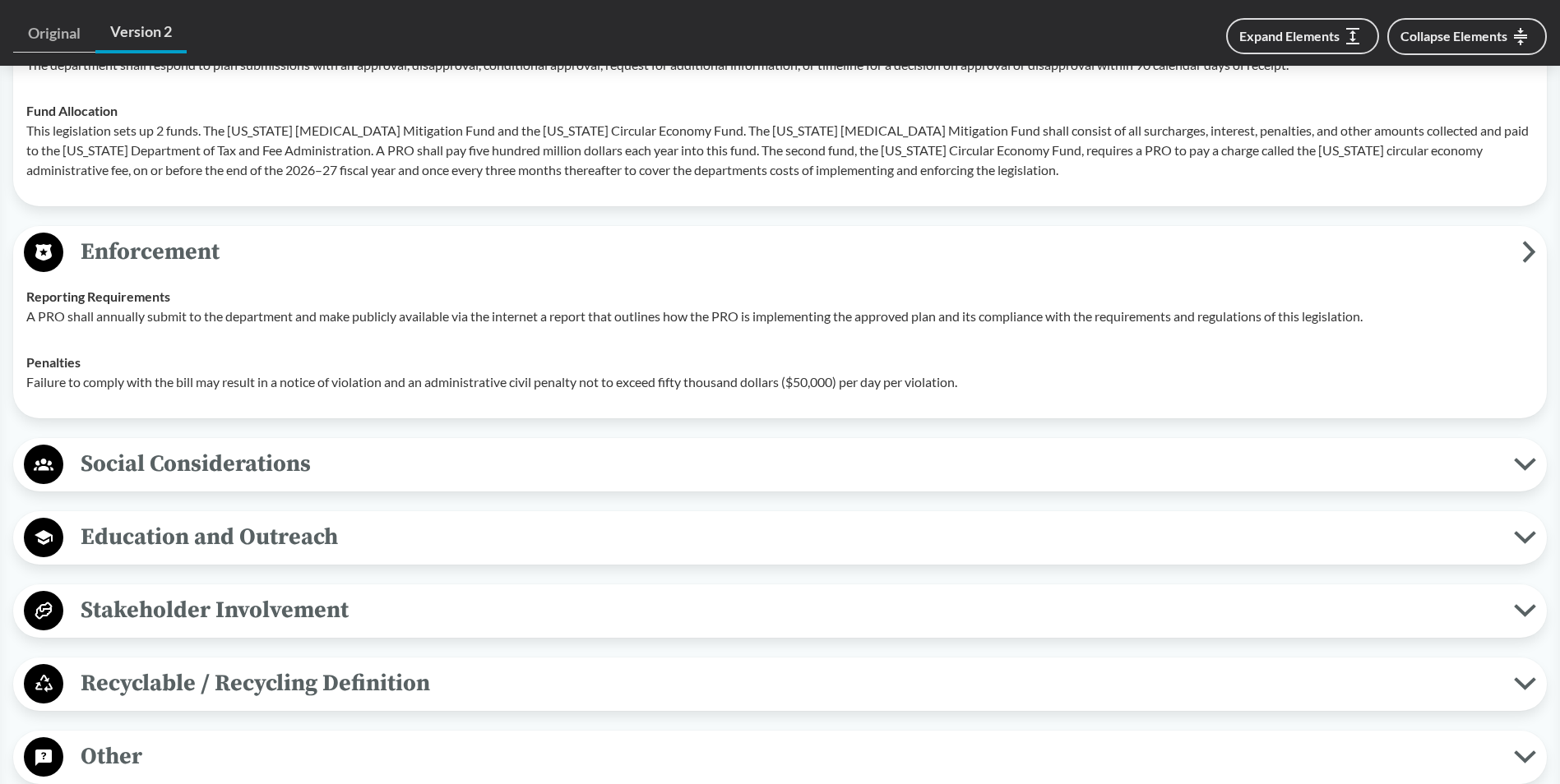
click at [237, 460] on span "Social Considerations" at bounding box center [788, 464] width 1450 height 37
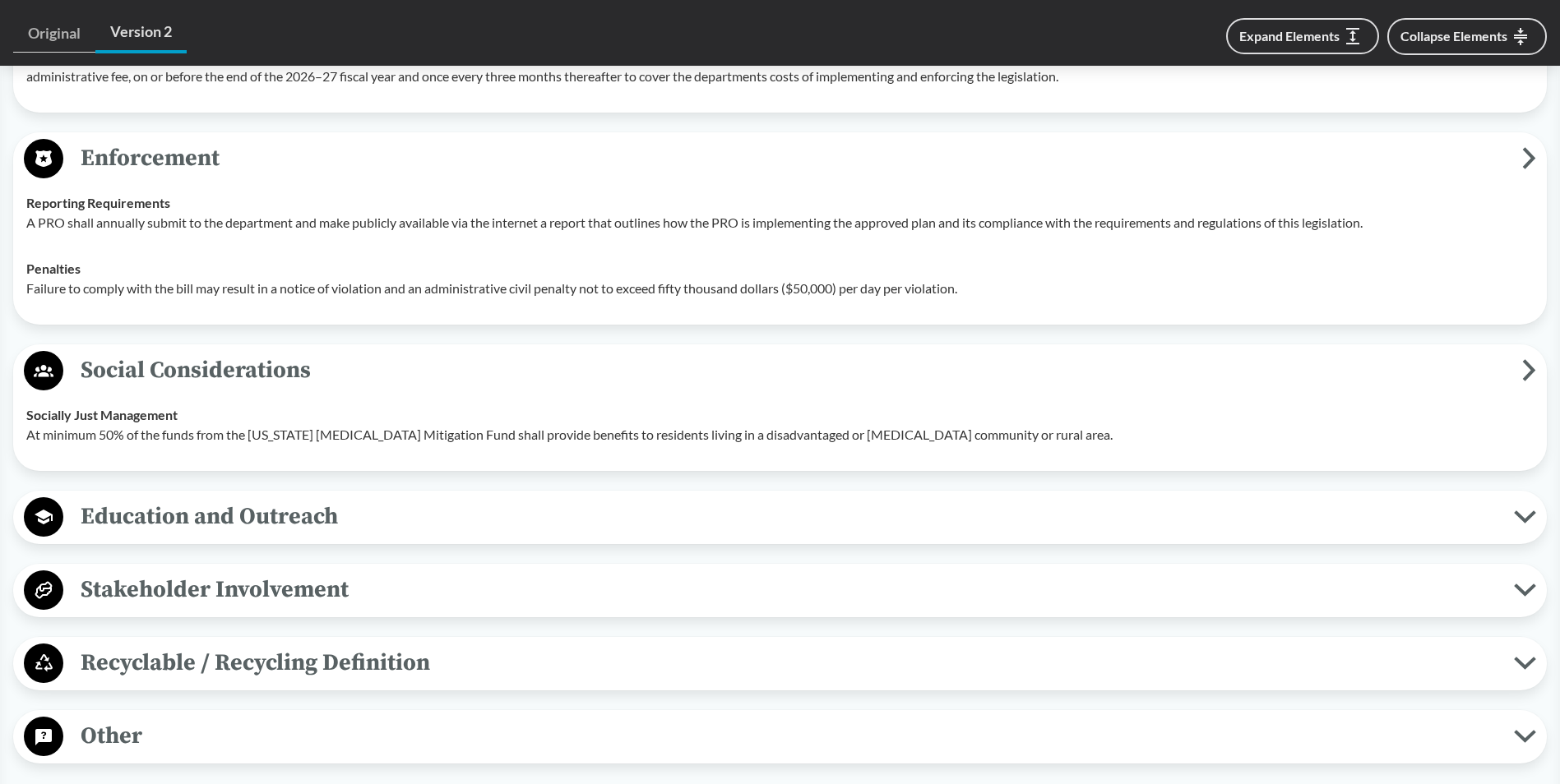
scroll to position [4603, 0]
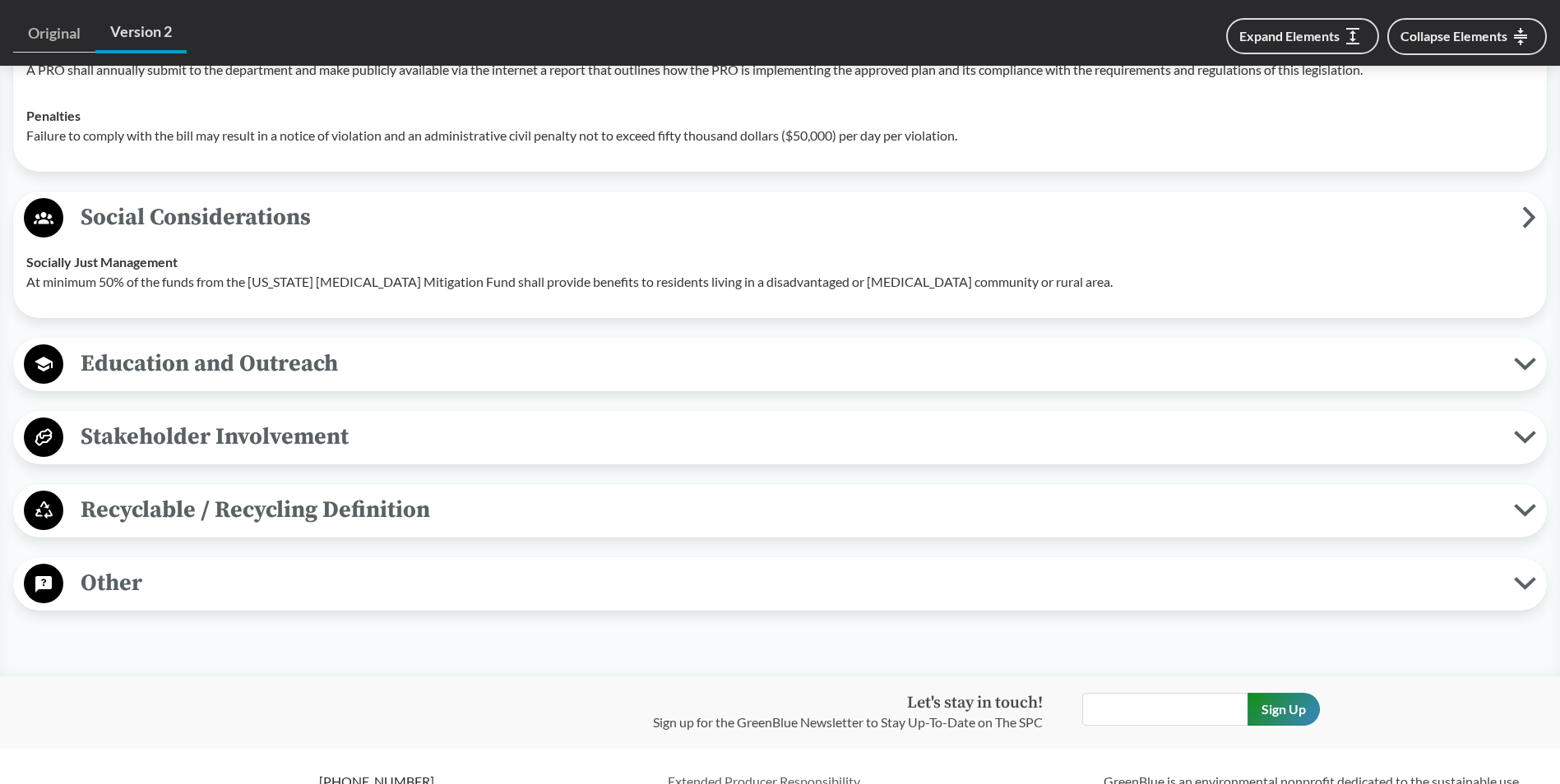
click at [230, 359] on span "Education and Outreach" at bounding box center [788, 364] width 1450 height 37
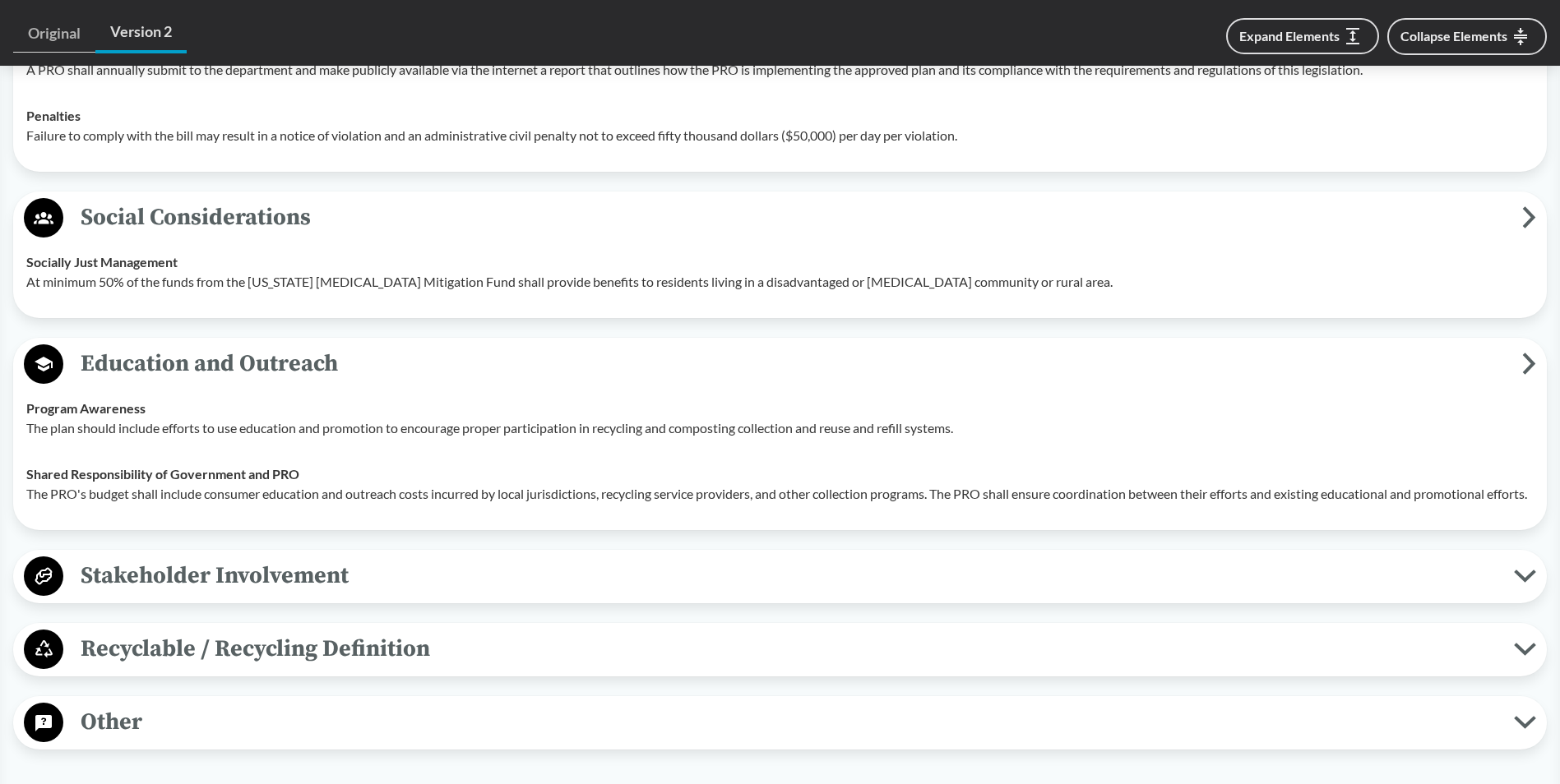
click at [273, 595] on span "Stakeholder Involvement" at bounding box center [788, 576] width 1450 height 37
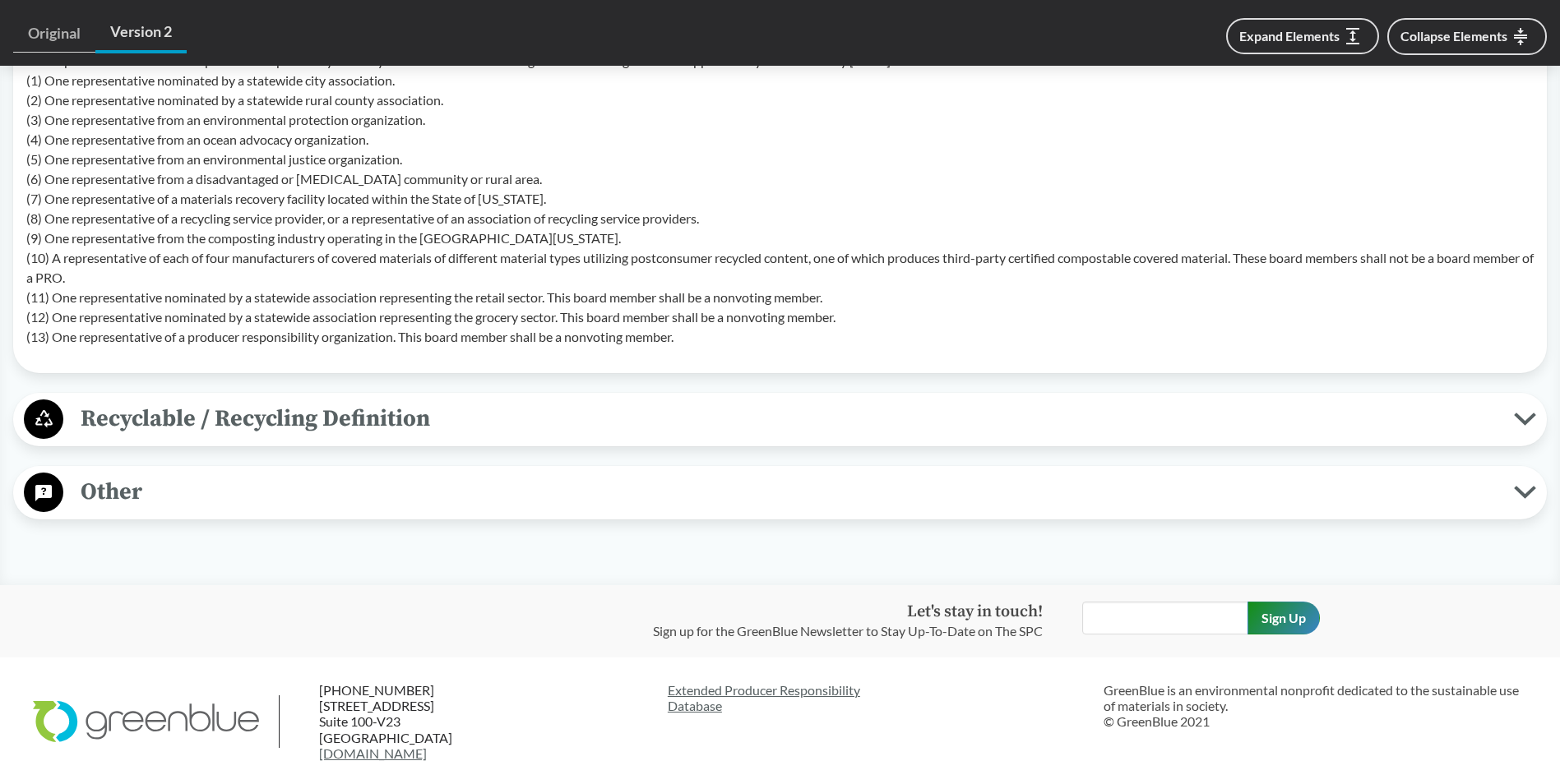
scroll to position [5261, 0]
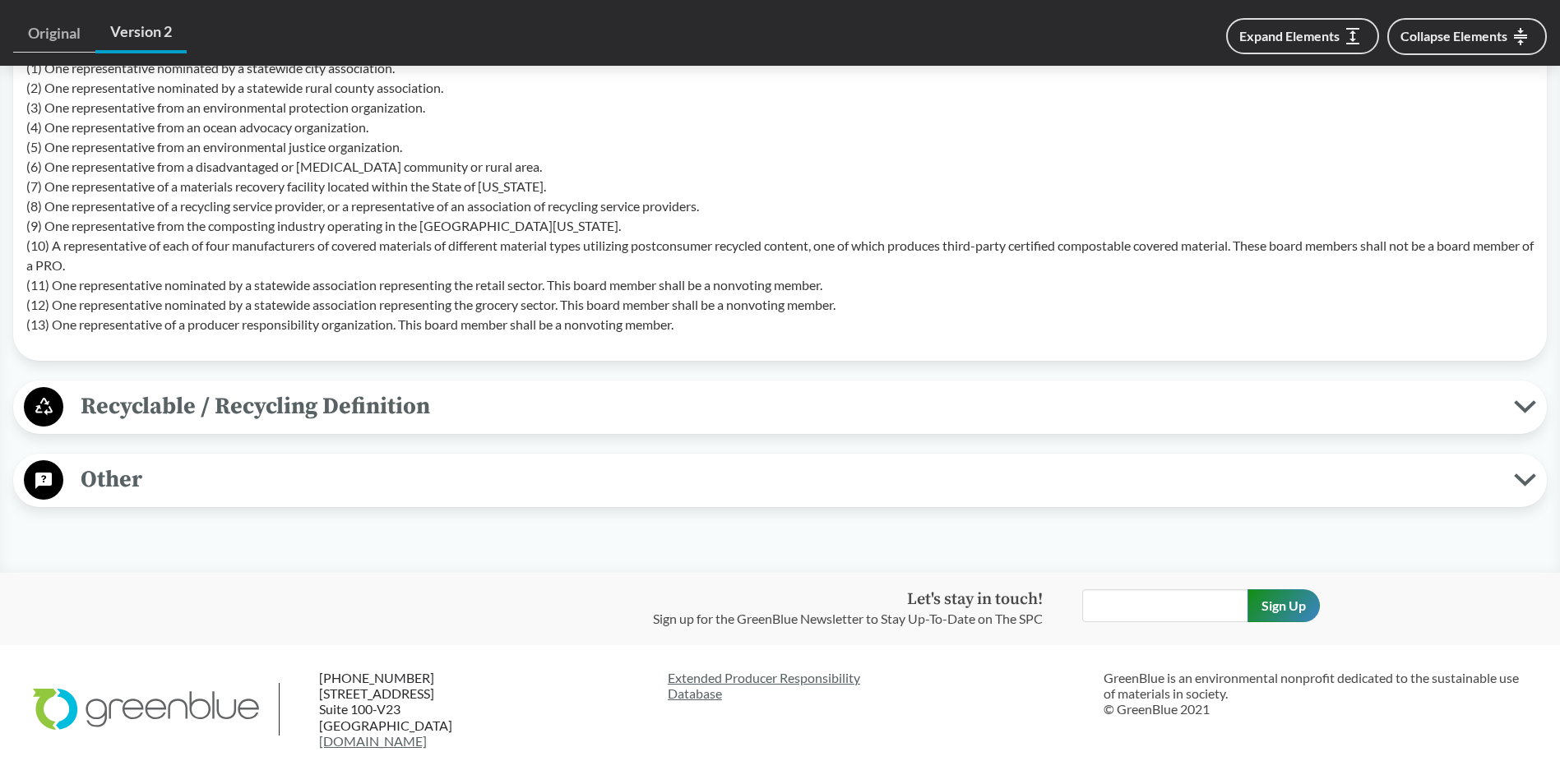
click at [256, 425] on span "Recyclable / Recycling Definition" at bounding box center [788, 406] width 1450 height 37
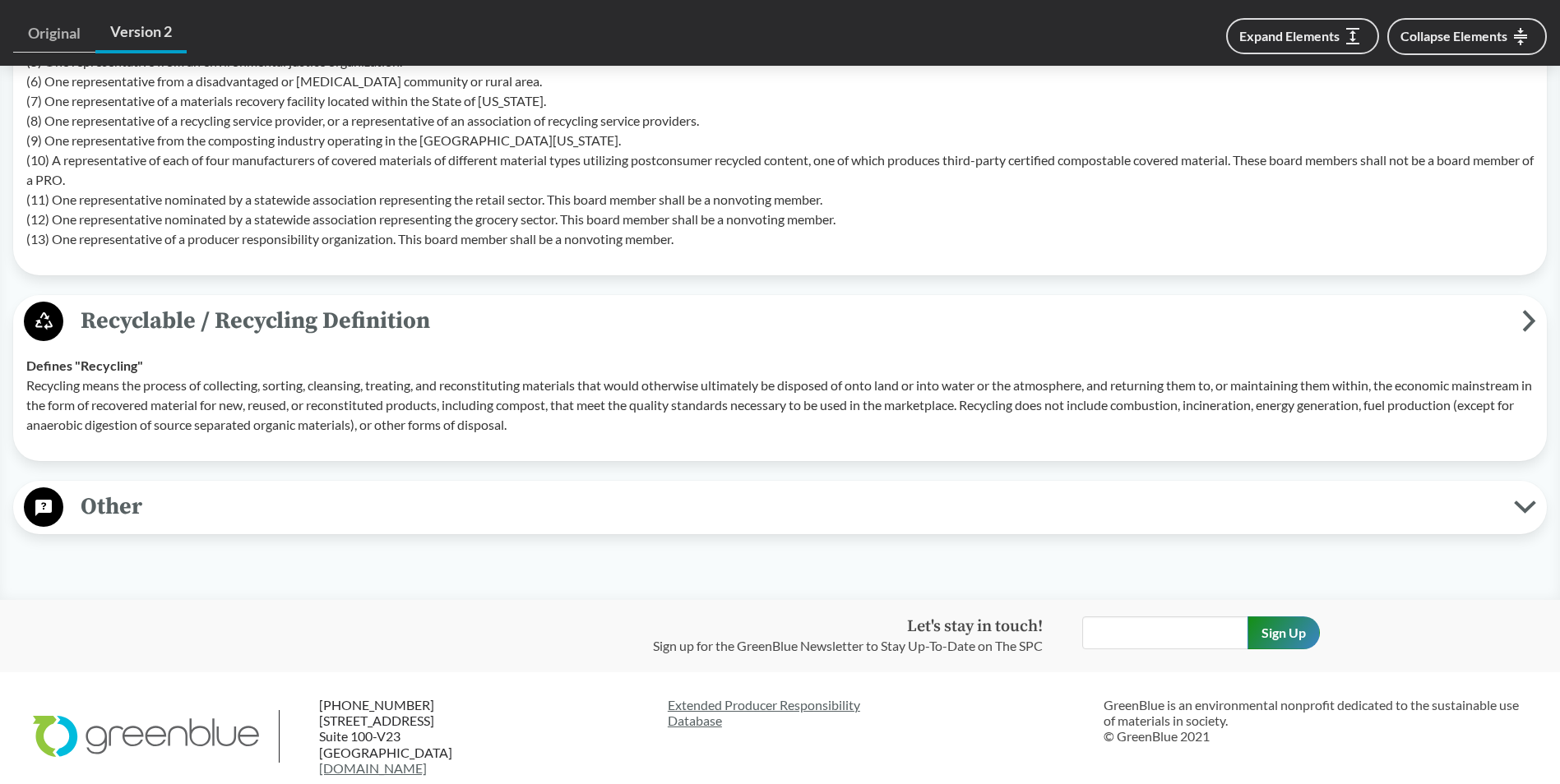
scroll to position [5425, 0]
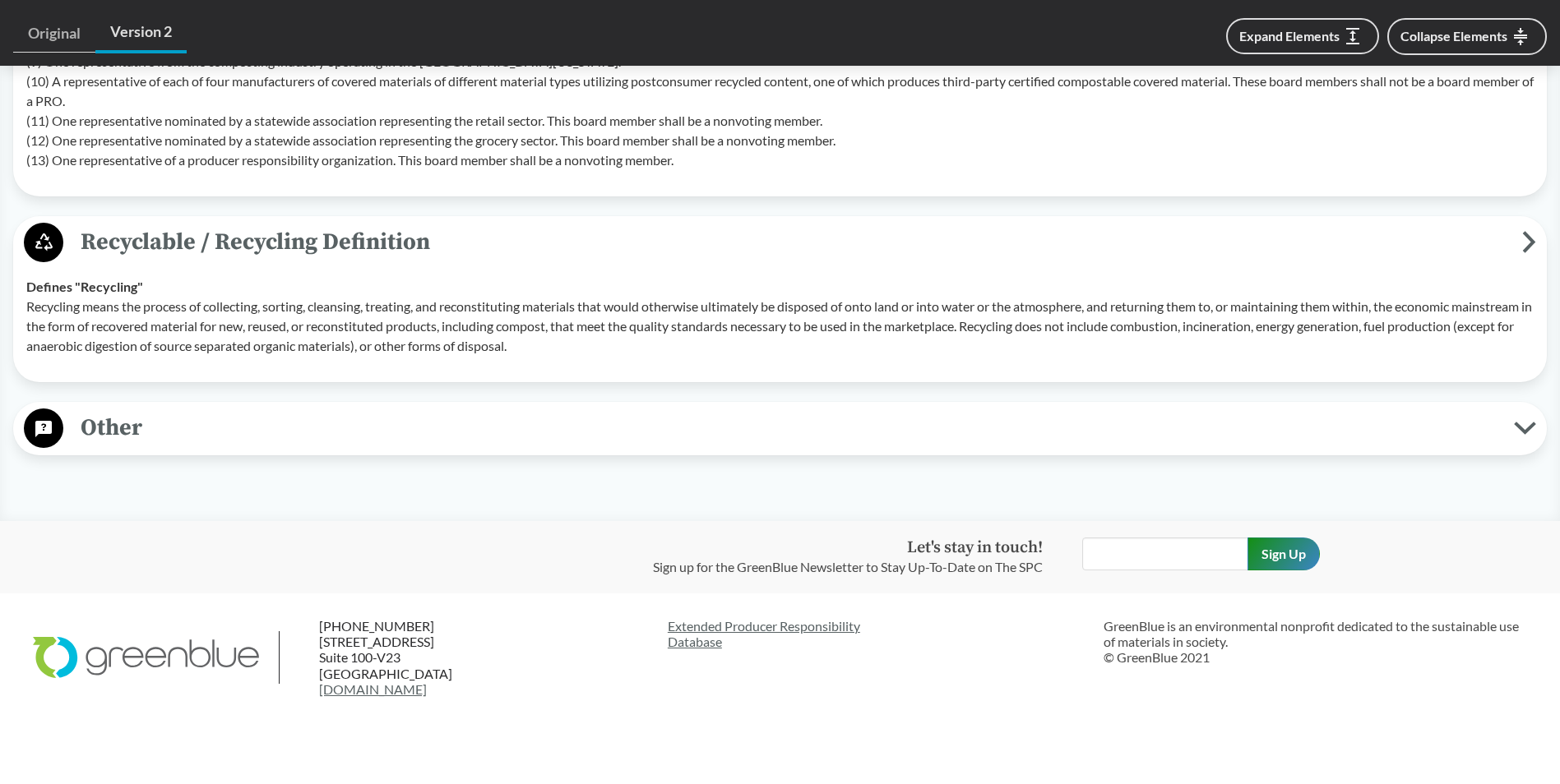
click at [225, 430] on span "Other" at bounding box center [788, 428] width 1450 height 37
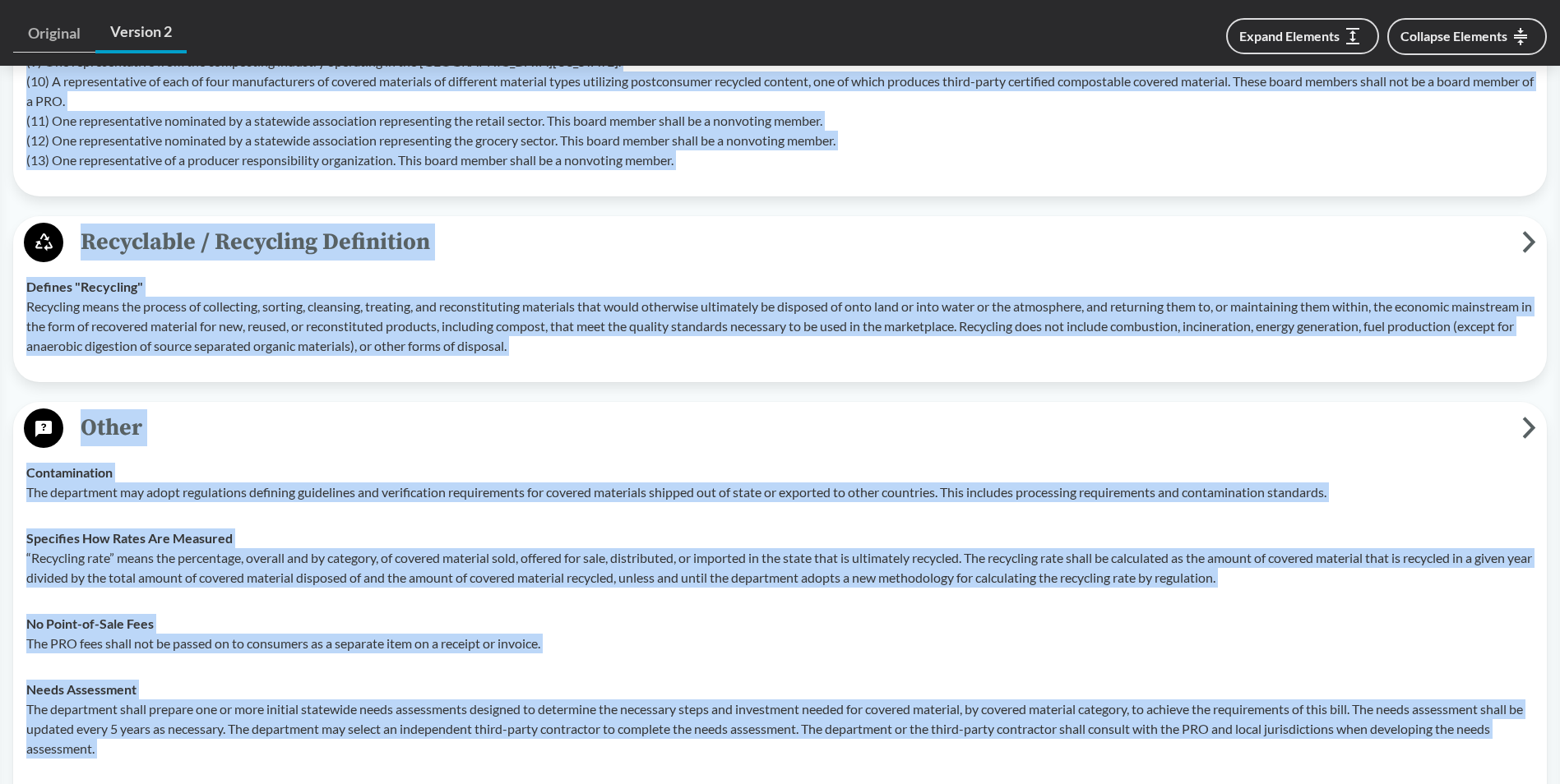
copy body "Lorem ip DOL Sitametco Adipis Elitseddo ‹ Eius te incidid Utlaboreet Dolor Magn…"
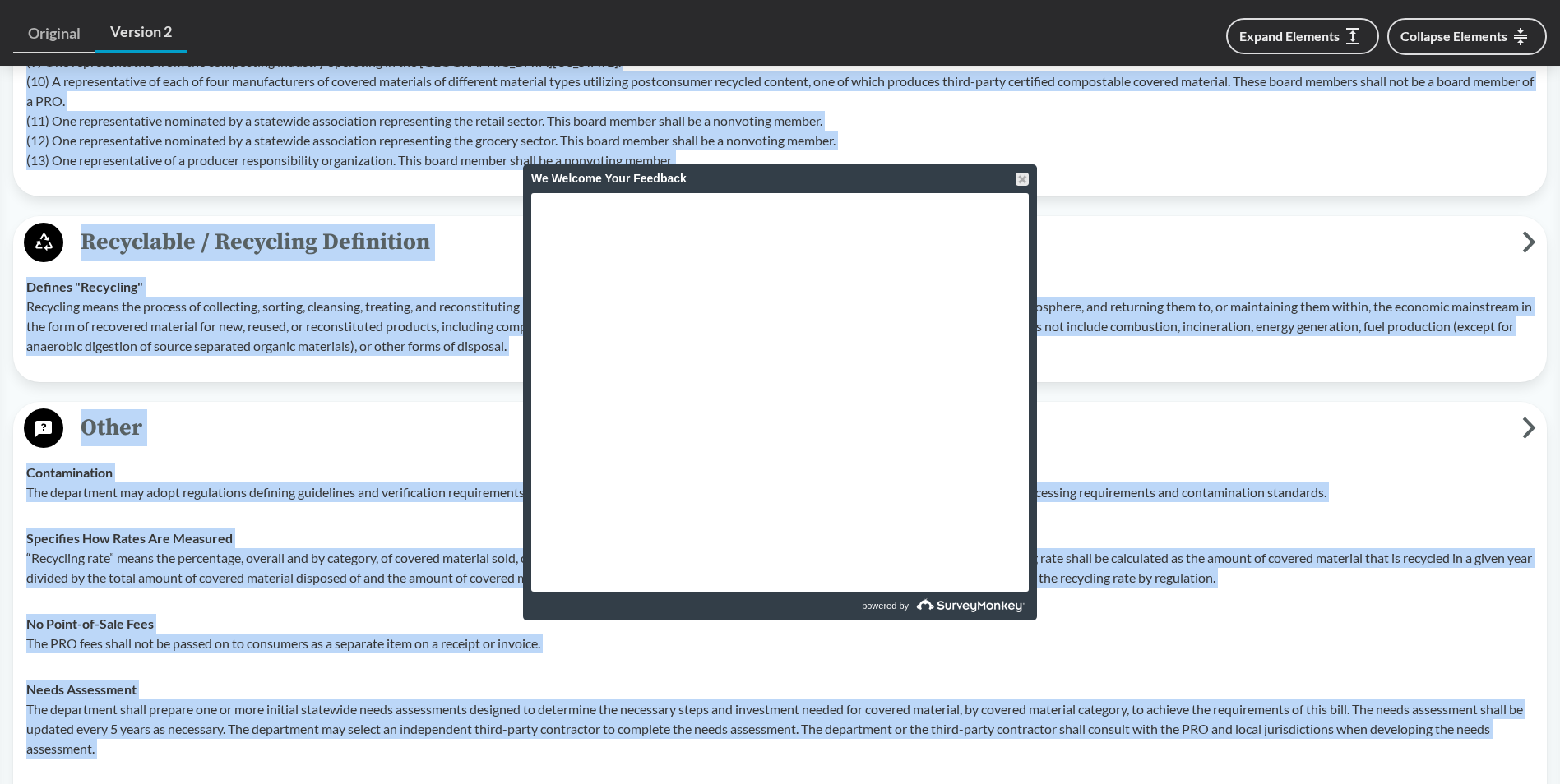
click at [1126, 157] on p "The department will establish a producer responsbility advisory board. There ar…" at bounding box center [780, 22] width 1507 height 296
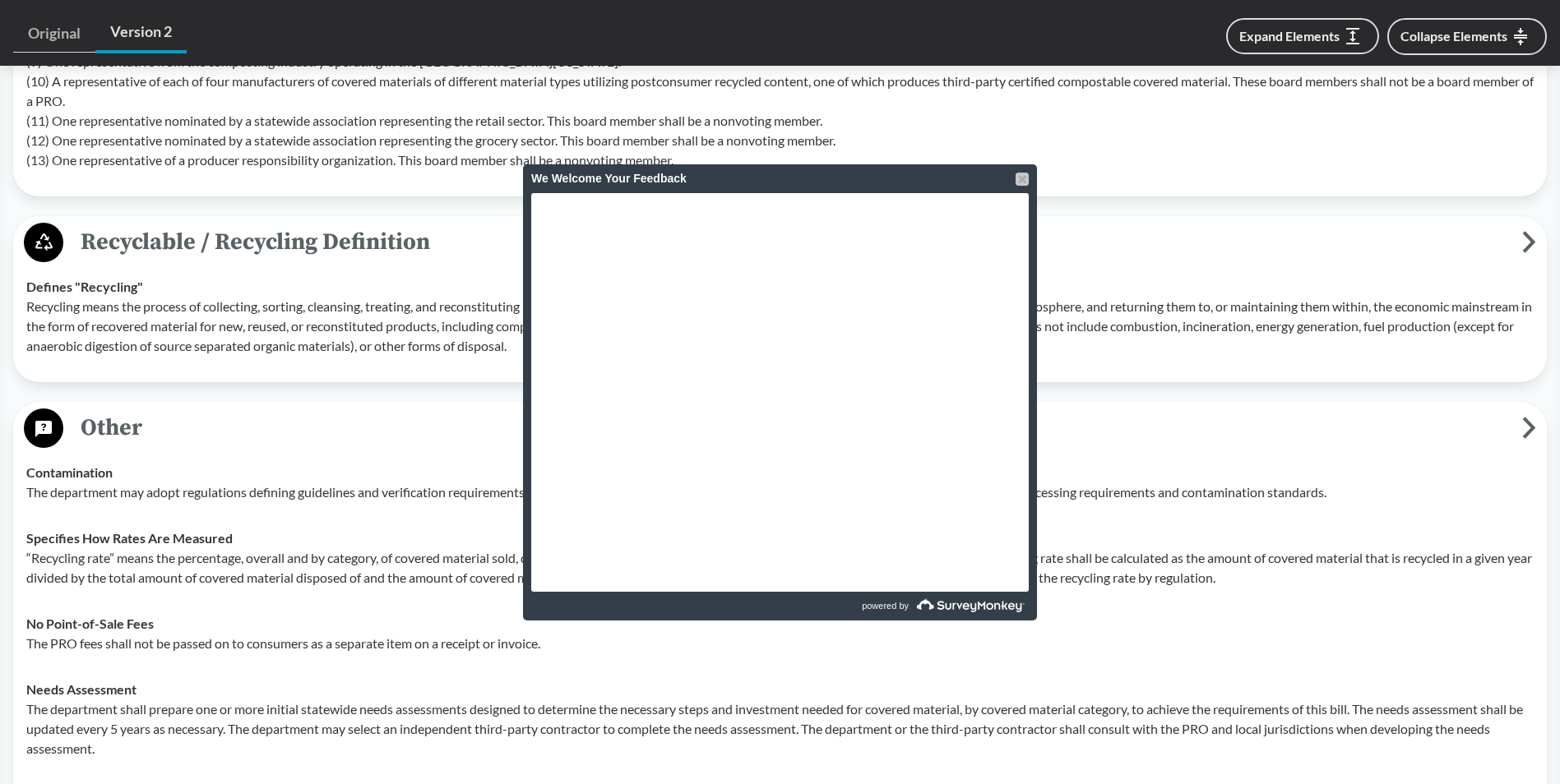
click at [1023, 175] on div at bounding box center [1022, 179] width 13 height 13
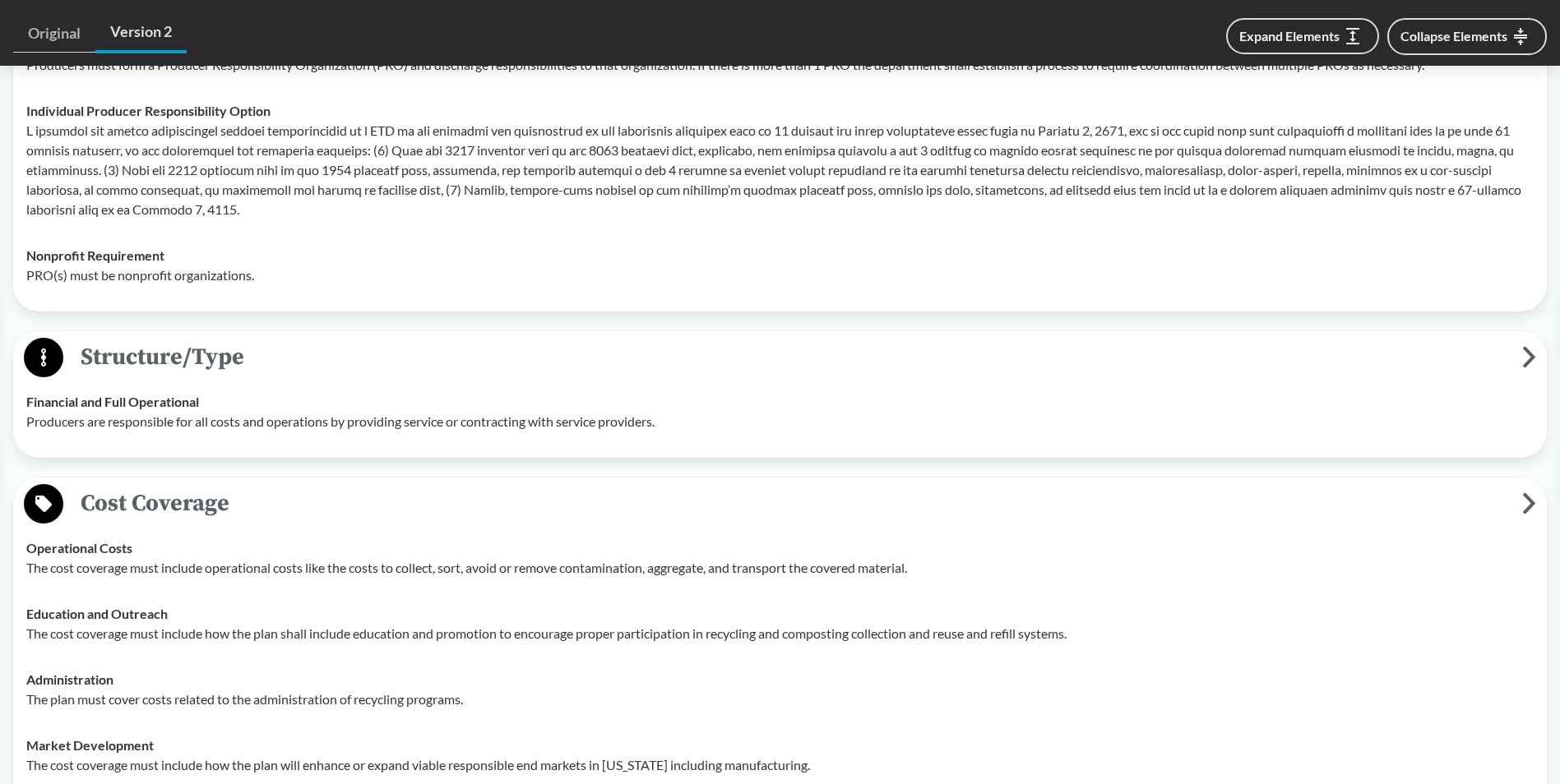
scroll to position [1787, 0]
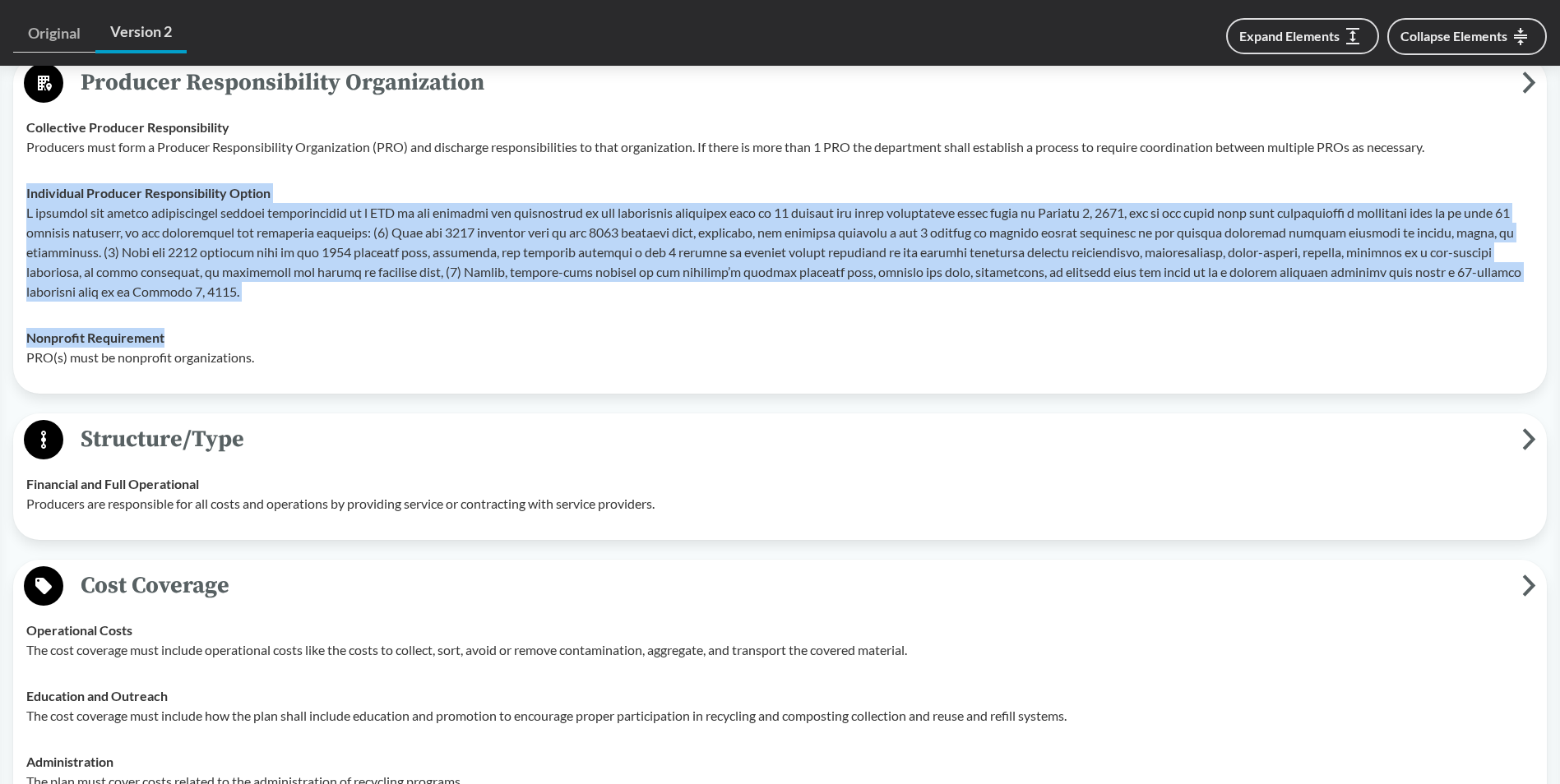
drag, startPoint x: 387, startPoint y: 170, endPoint x: 545, endPoint y: 317, distance: 215.8
click at [545, 317] on tbody "Collective Producer Responsibility Producers must form a Producer Responsibilit…" at bounding box center [780, 242] width 1522 height 276
drag, startPoint x: 545, startPoint y: 317, endPoint x: 537, endPoint y: 323, distance: 10.0
click at [537, 323] on td "Nonprofit Requirement PRO(s) must be nonprofit organizations." at bounding box center [780, 347] width 1522 height 66
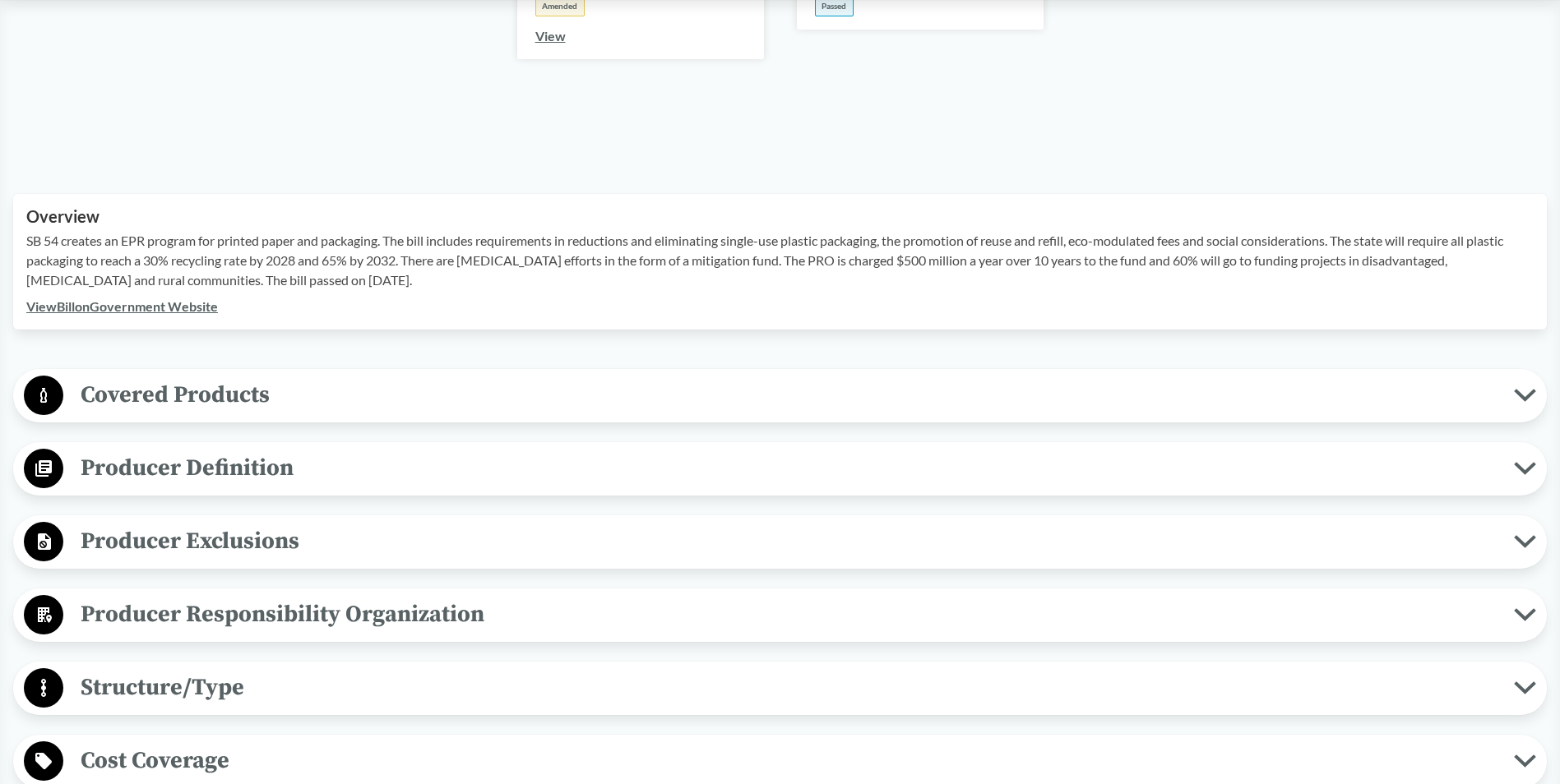
scroll to position [82, 0]
